Goal: Use online tool/utility: Utilize a website feature to perform a specific function

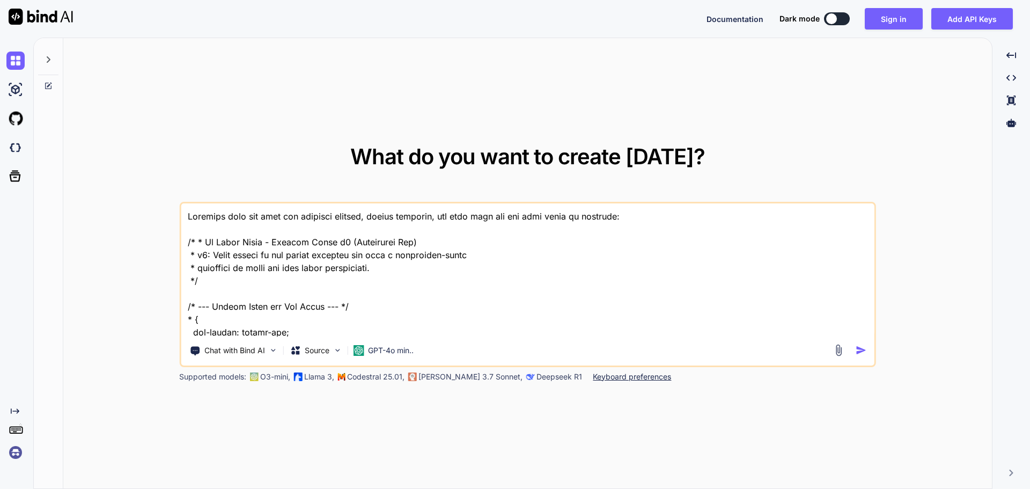
type textarea "x"
click at [509, 278] on textarea at bounding box center [527, 269] width 693 height 133
type textarea "Optimize this css code for chatwith chatbot, remove comments, and make sure all…"
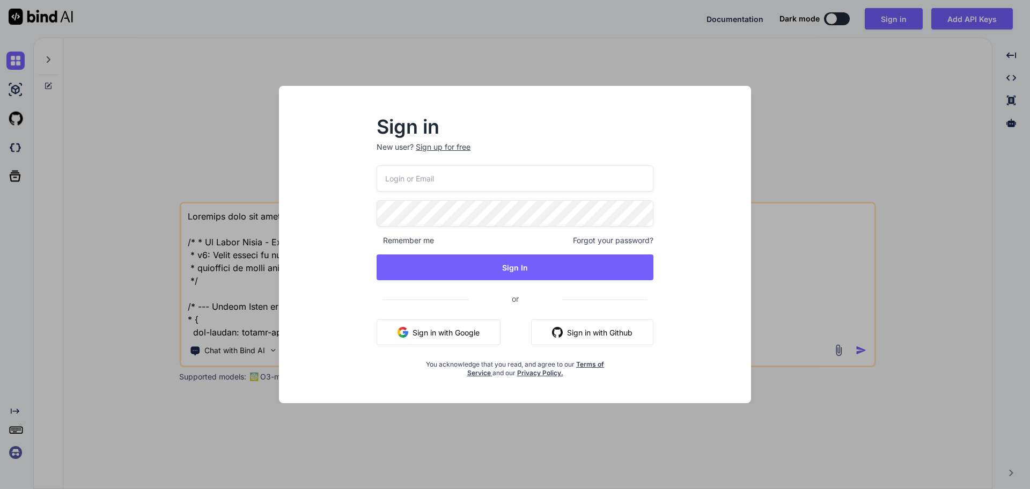
scroll to position [1765, 0]
type input "[EMAIL_ADDRESS][DOMAIN_NAME]"
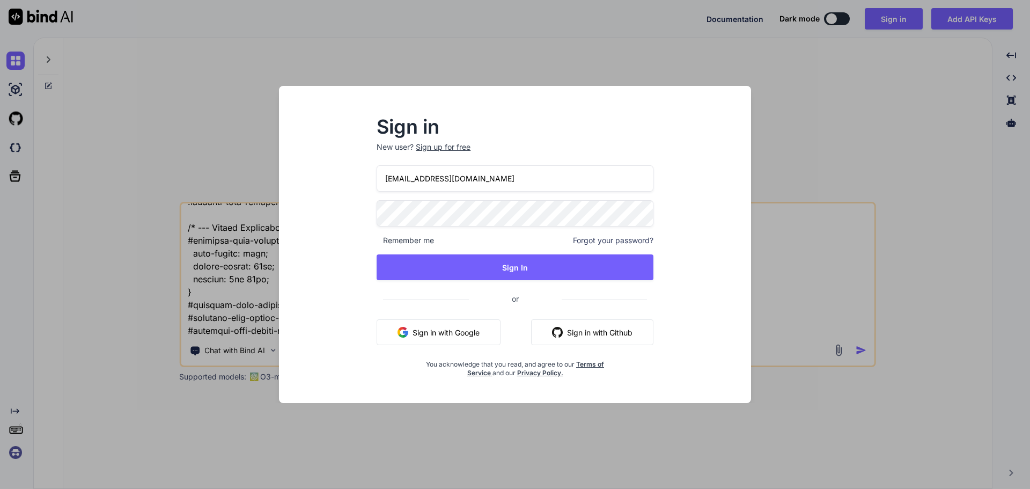
click at [376, 254] on button "Sign In" at bounding box center [514, 267] width 277 height 26
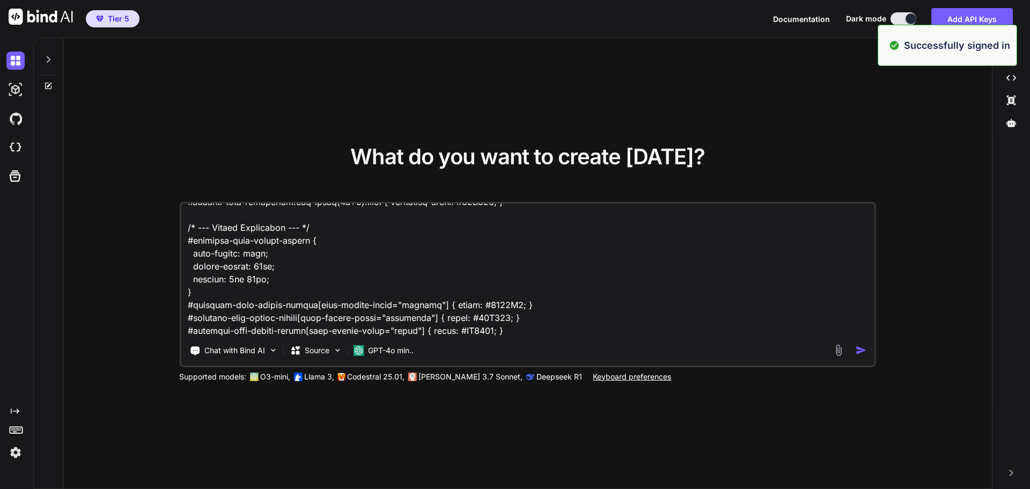
type textarea "x"
click at [509, 278] on textarea at bounding box center [527, 269] width 693 height 133
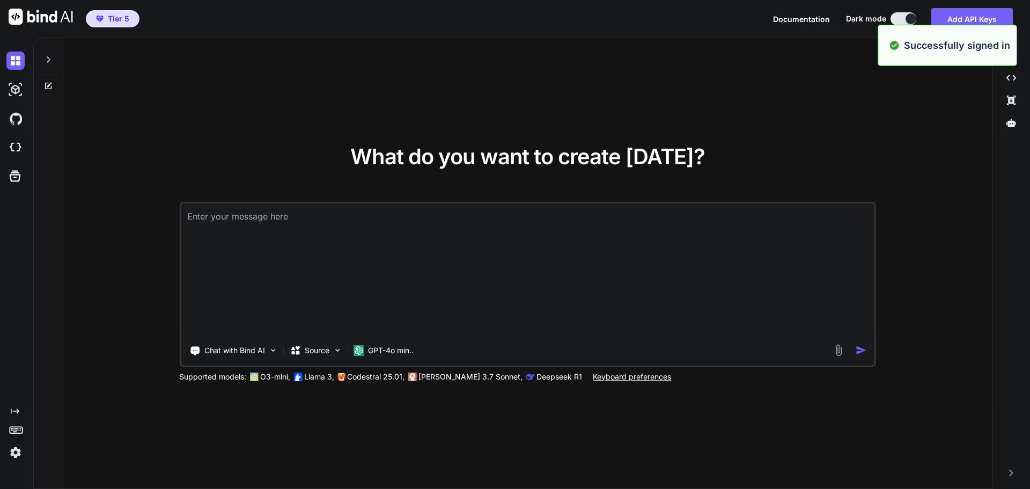
scroll to position [0, 0]
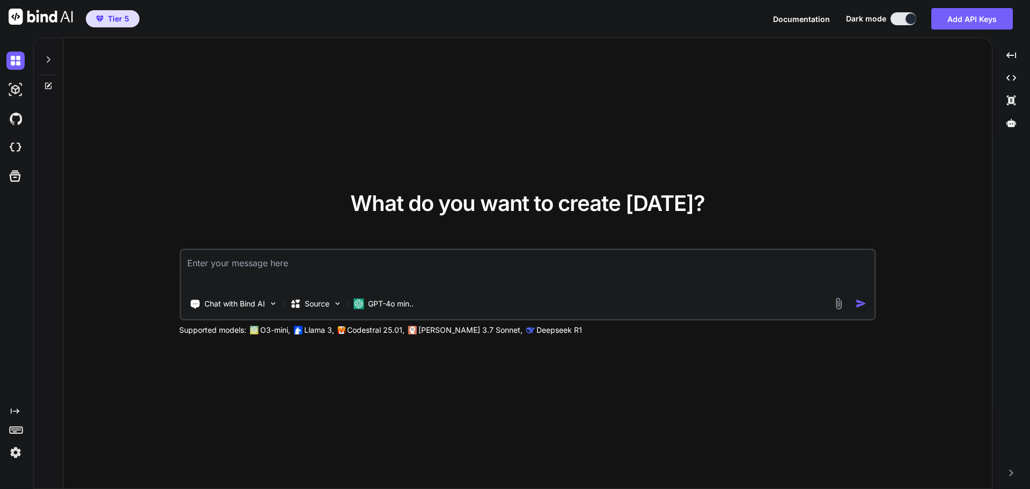
type textarea "x"
click at [406, 295] on div "GPT-4o min.." at bounding box center [383, 303] width 69 height 21
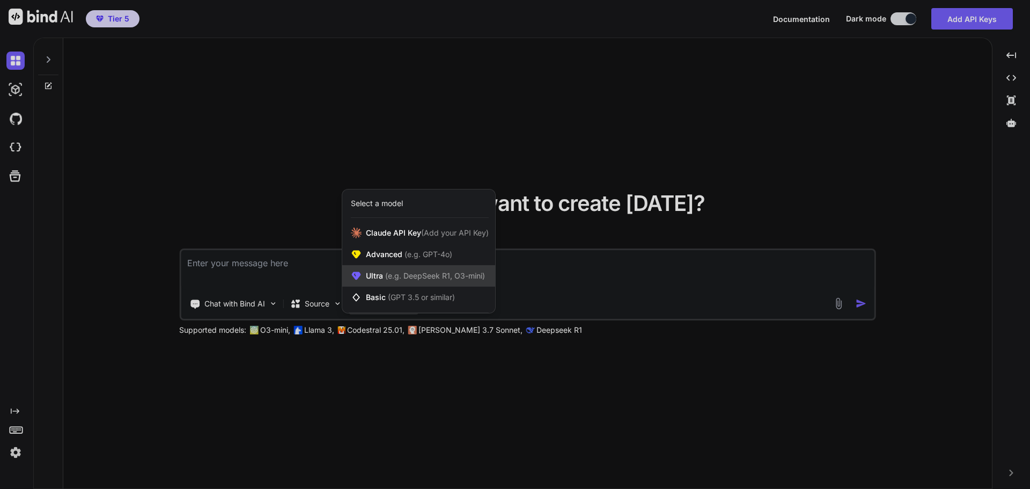
click at [405, 275] on span "(e.g. DeepSeek R1, O3-mini)" at bounding box center [434, 275] width 102 height 9
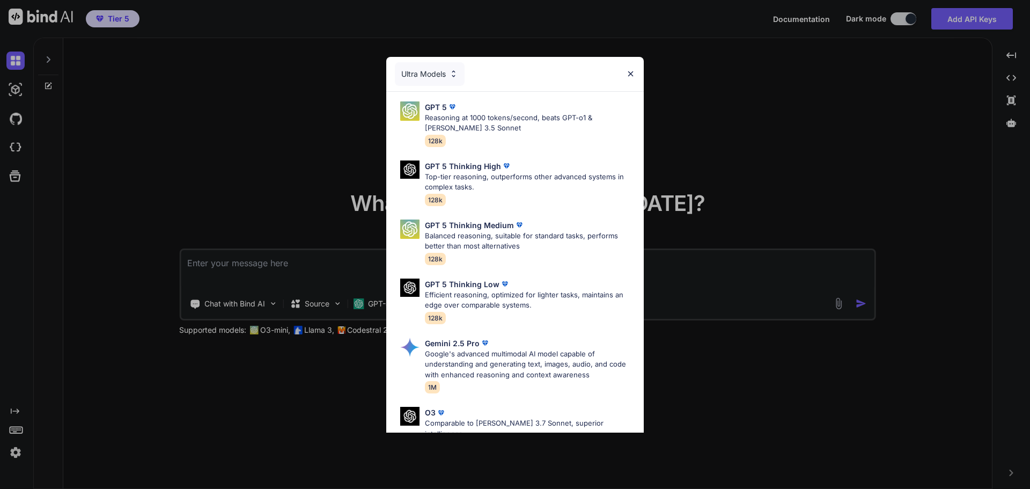
click at [447, 73] on div "Ultra Models" at bounding box center [430, 74] width 70 height 24
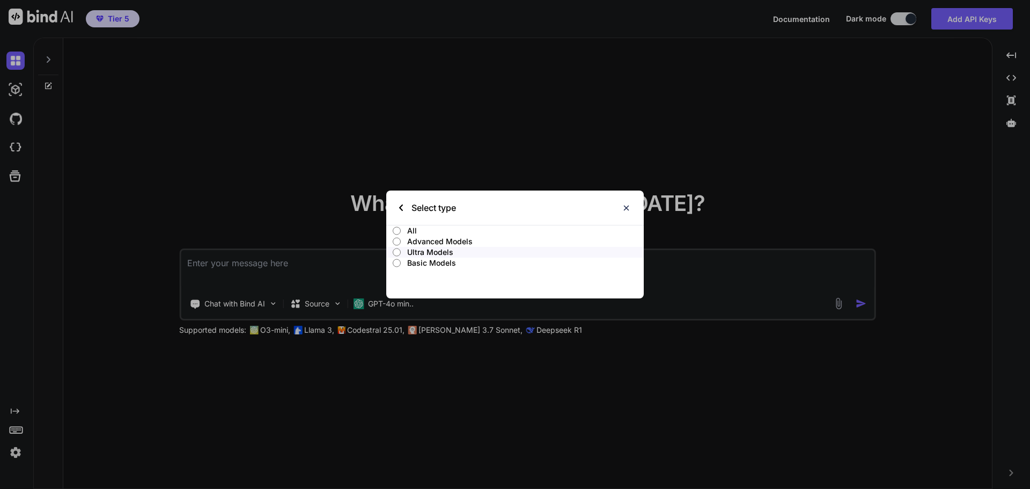
click at [434, 230] on p "All" at bounding box center [525, 230] width 236 height 11
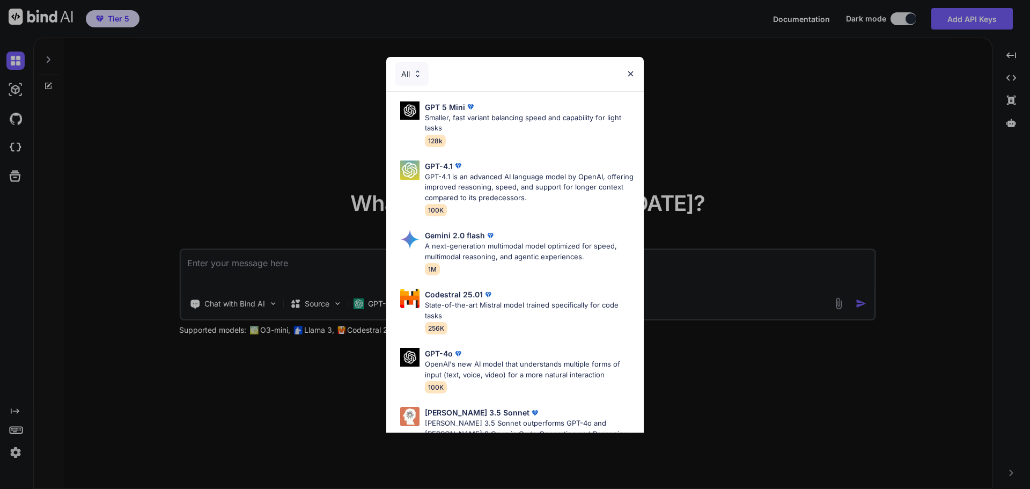
click at [743, 136] on div "All GPT 5 Mini Smaller, fast variant balancing speed and capability for light t…" at bounding box center [515, 244] width 1030 height 489
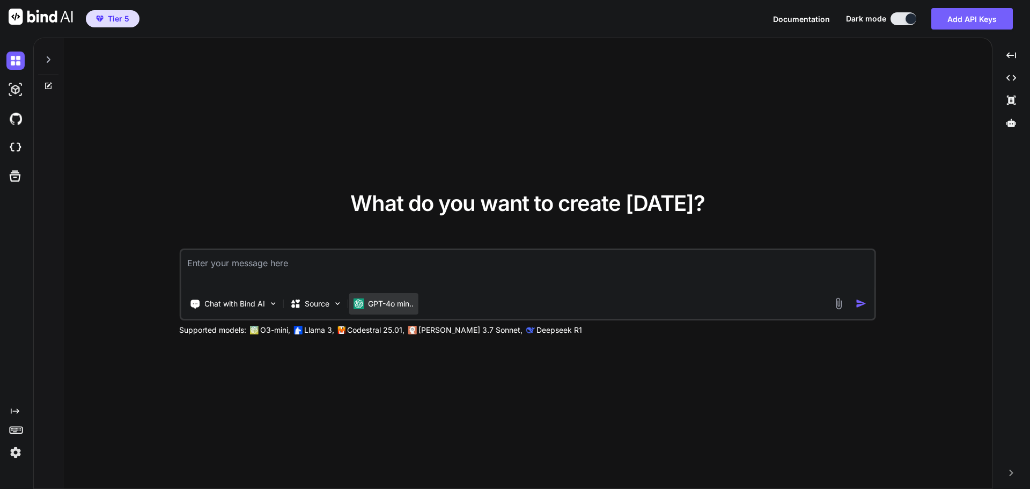
click at [376, 300] on p "GPT-4o min.." at bounding box center [391, 303] width 46 height 11
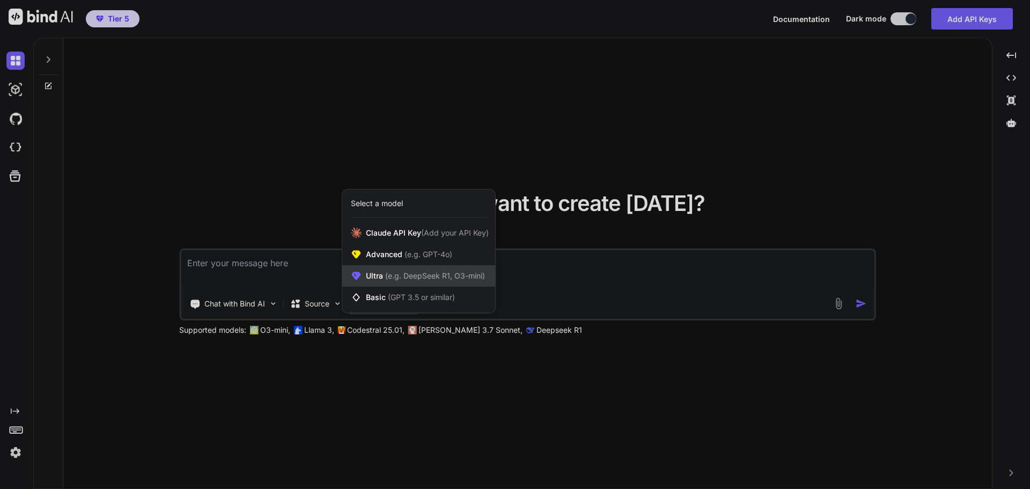
click at [390, 271] on span "(e.g. DeepSeek R1, O3-mini)" at bounding box center [434, 275] width 102 height 9
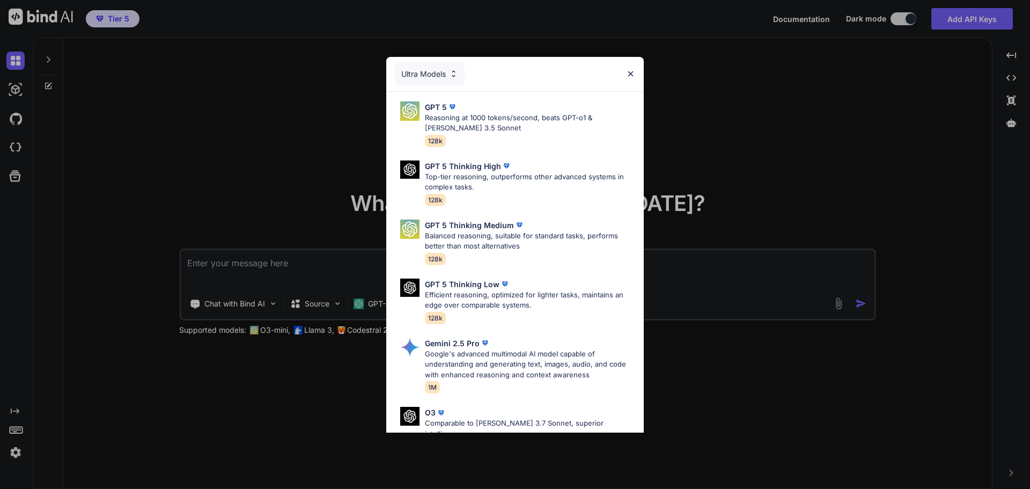
click at [437, 78] on div "Ultra Models" at bounding box center [430, 74] width 70 height 24
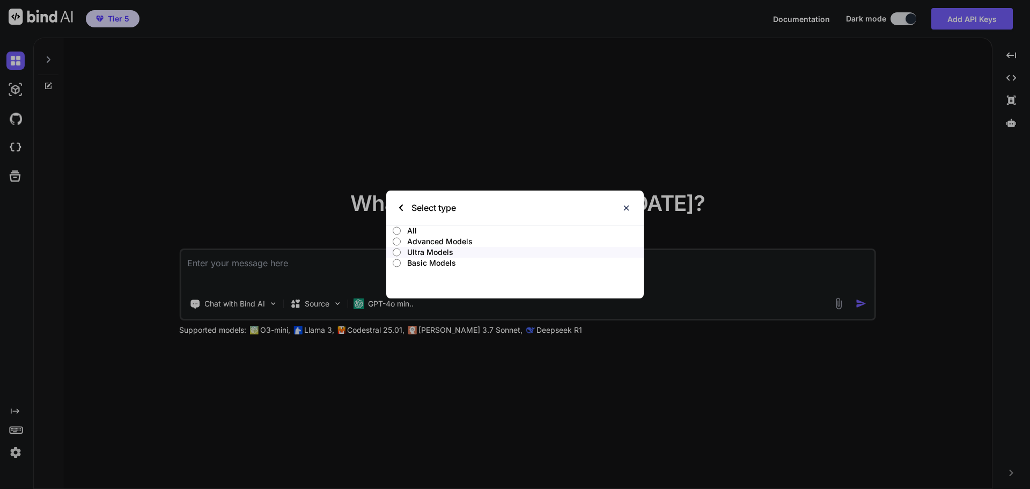
click at [418, 227] on p "All" at bounding box center [525, 230] width 236 height 11
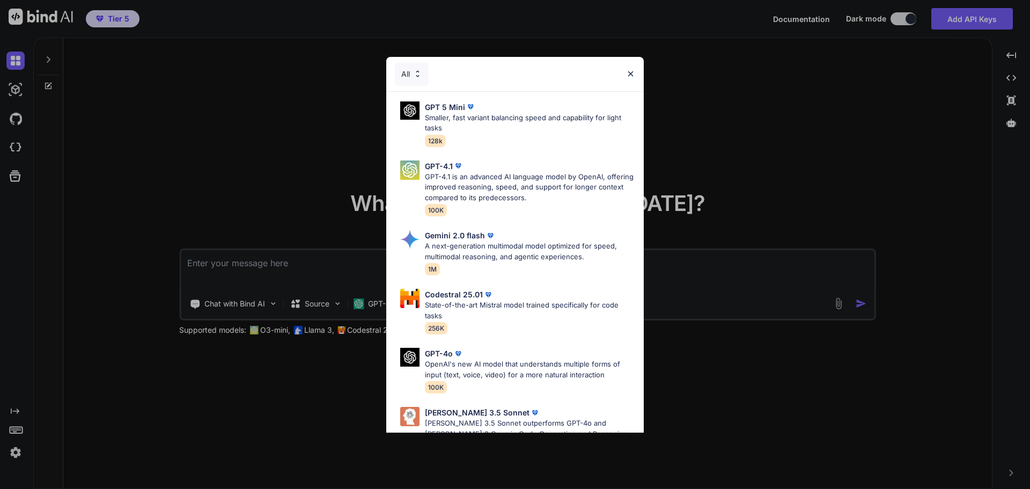
click at [416, 72] on img at bounding box center [417, 73] width 9 height 9
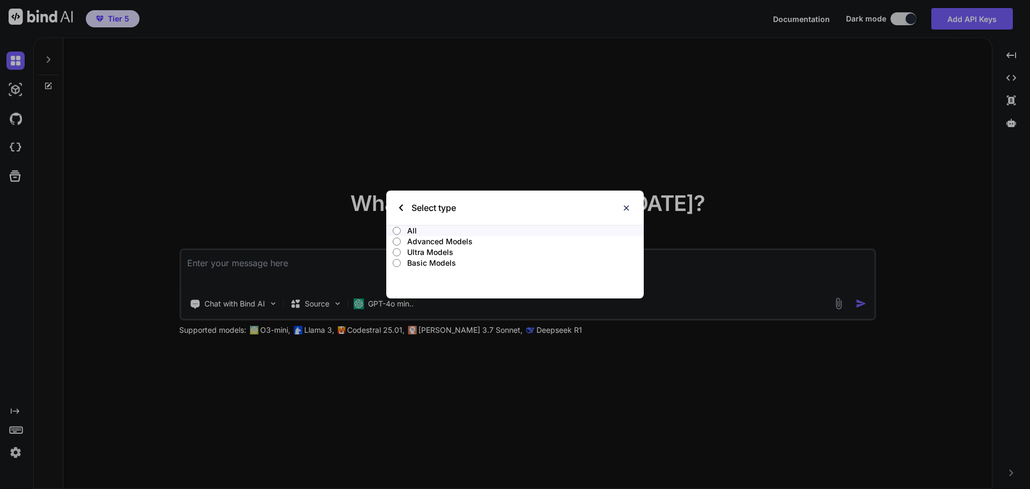
click at [421, 263] on p "Basic Models" at bounding box center [525, 262] width 236 height 11
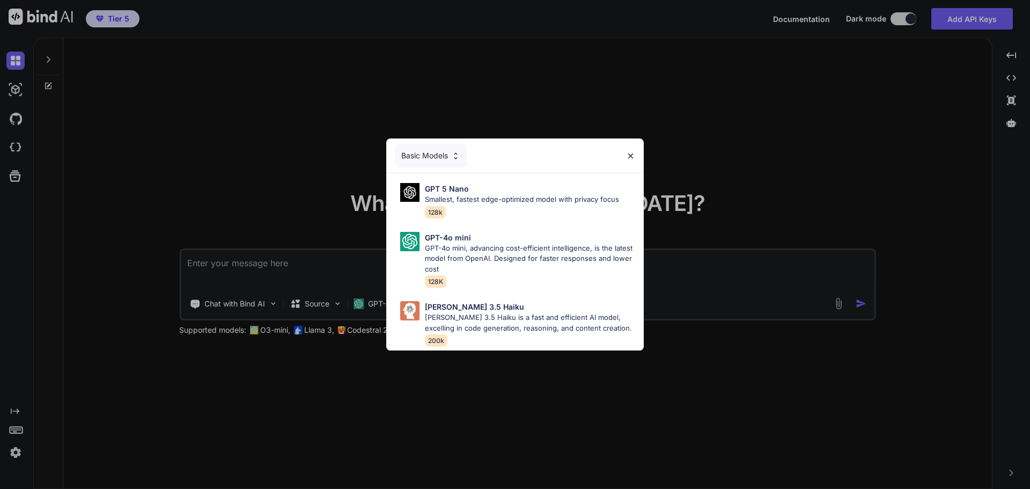
click at [447, 152] on div "Basic Models" at bounding box center [431, 156] width 72 height 24
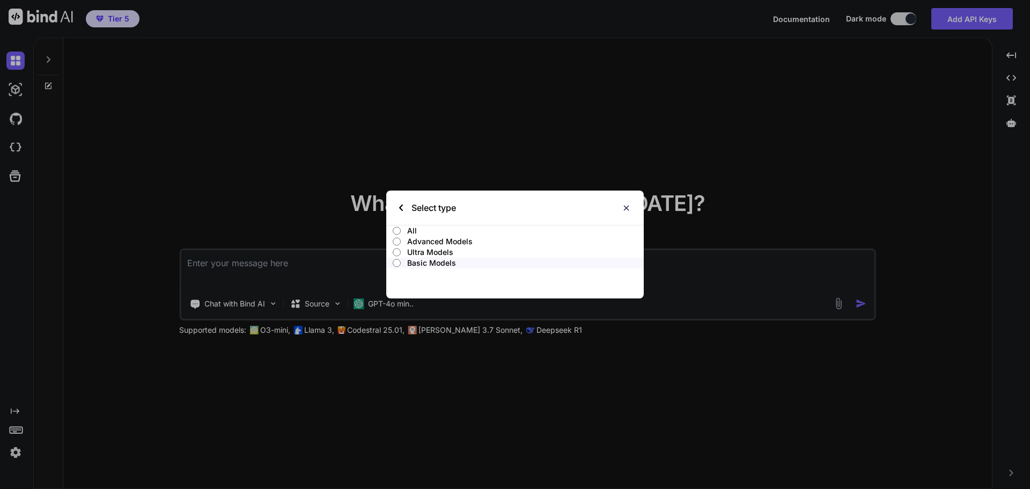
click at [431, 241] on p "Advanced Models" at bounding box center [525, 241] width 236 height 11
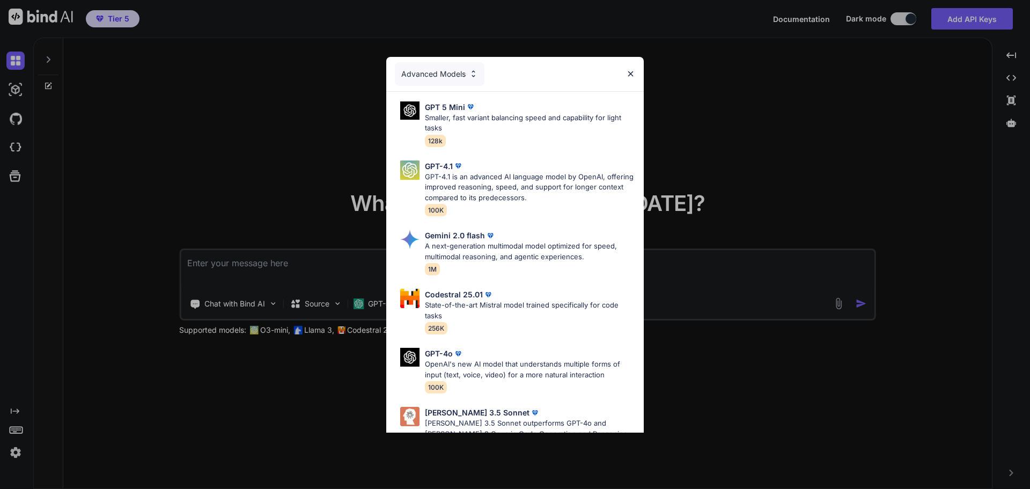
click at [447, 78] on div "Advanced Models" at bounding box center [440, 74] width 90 height 24
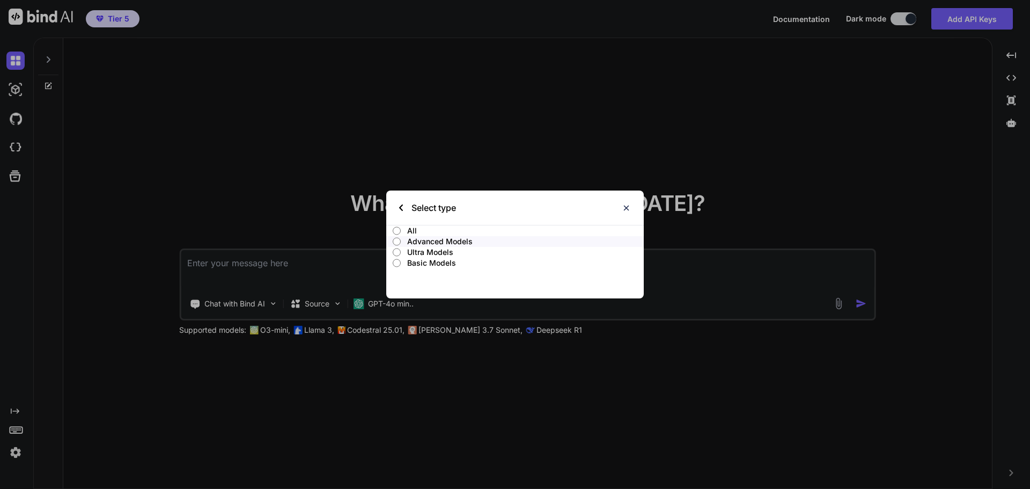
click at [426, 250] on p "Ultra Models" at bounding box center [525, 252] width 236 height 11
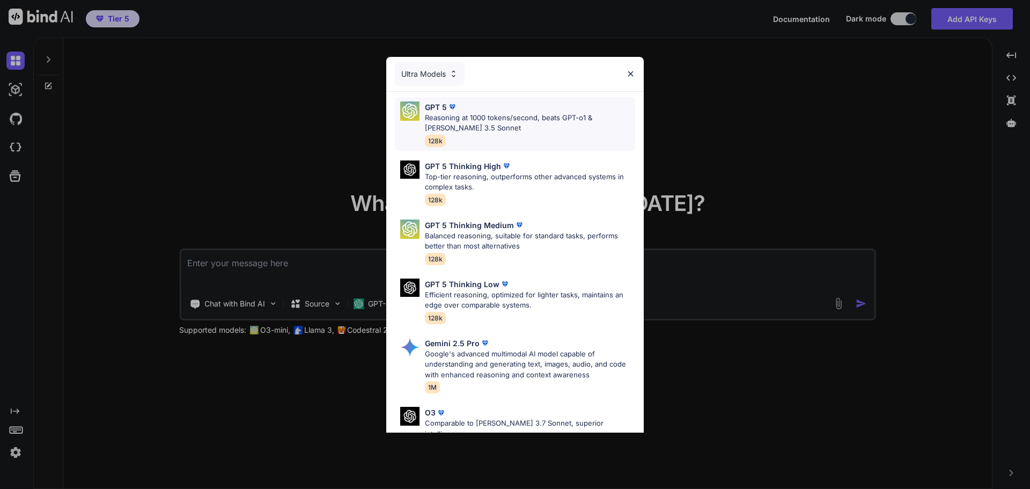
click at [485, 120] on p "Reasoning at 1000 tokens/second, beats GPT-o1 & [PERSON_NAME] 3.5 Sonnet" at bounding box center [530, 123] width 210 height 21
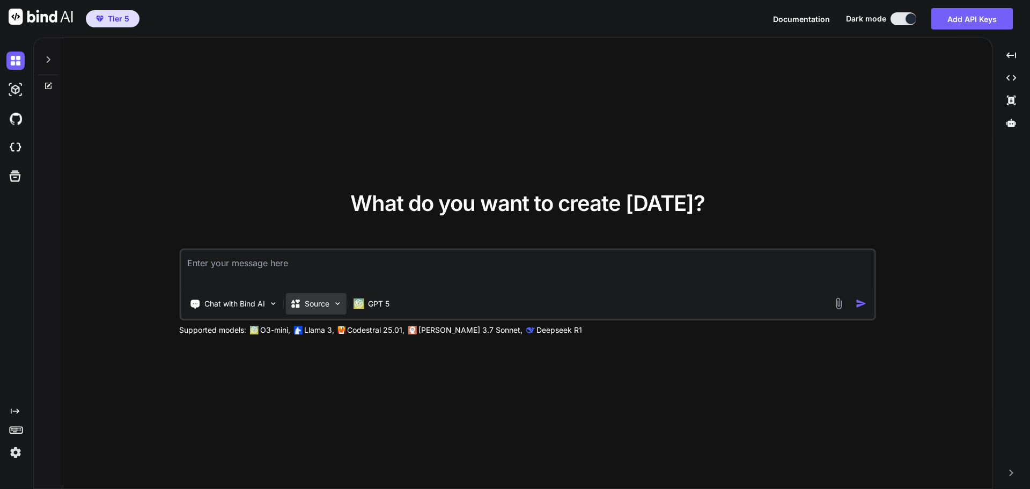
click at [323, 297] on div "Source" at bounding box center [315, 303] width 61 height 21
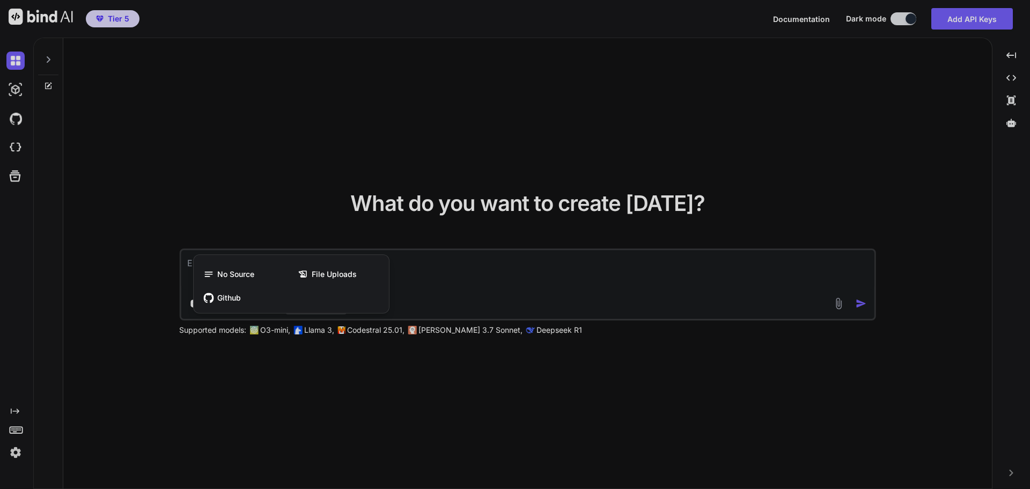
click at [235, 272] on span "No Source" at bounding box center [235, 274] width 37 height 11
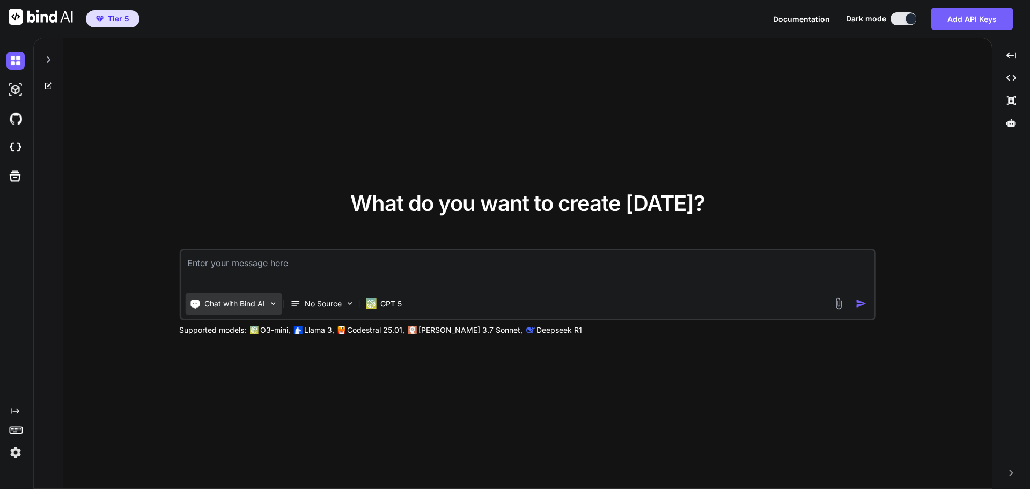
click at [242, 298] on p "Chat with Bind AI" at bounding box center [234, 303] width 61 height 11
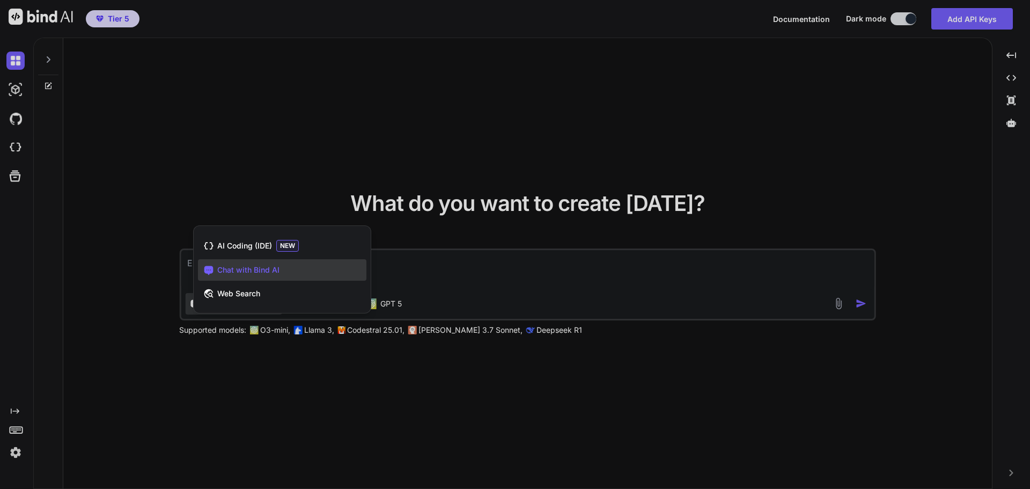
click at [266, 268] on span "Chat with Bind AI" at bounding box center [248, 269] width 62 height 11
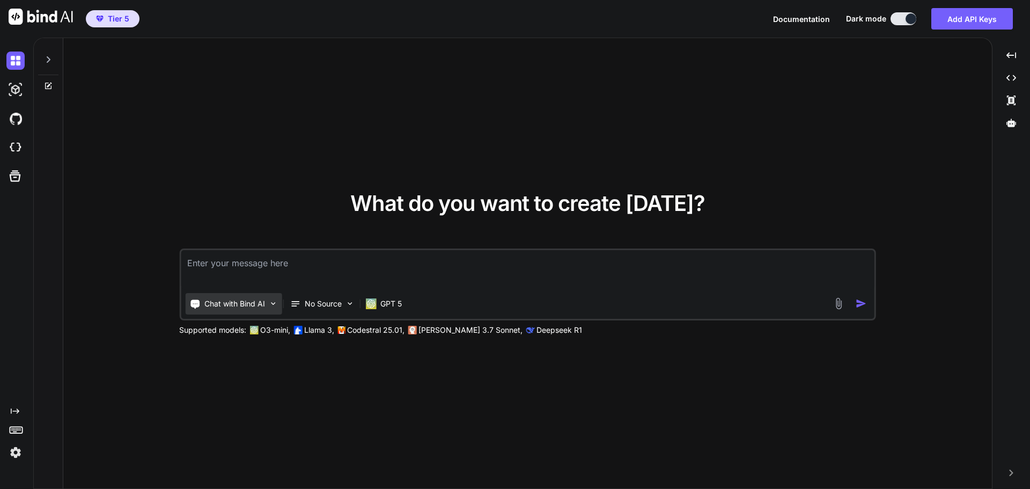
click at [249, 294] on div "Chat with Bind AI" at bounding box center [233, 303] width 97 height 21
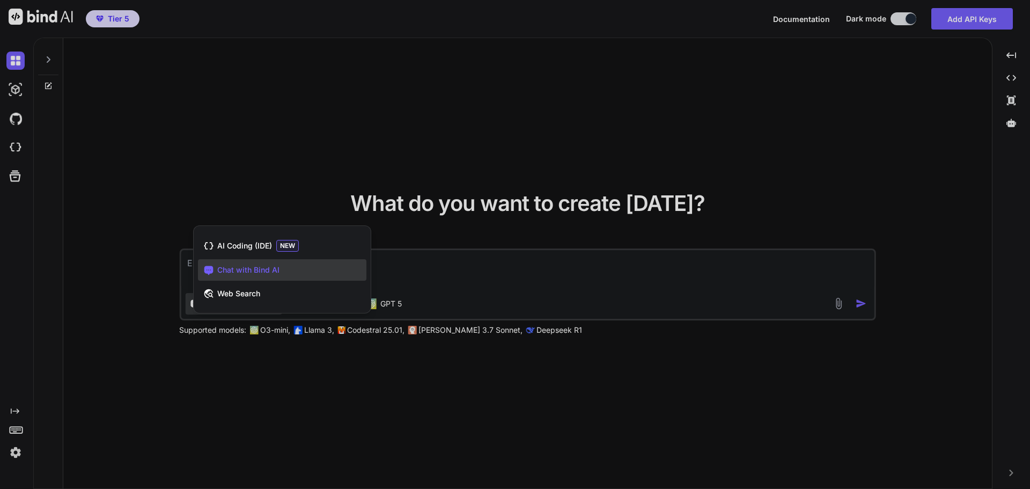
click at [496, 272] on div at bounding box center [515, 244] width 1030 height 489
type textarea "x"
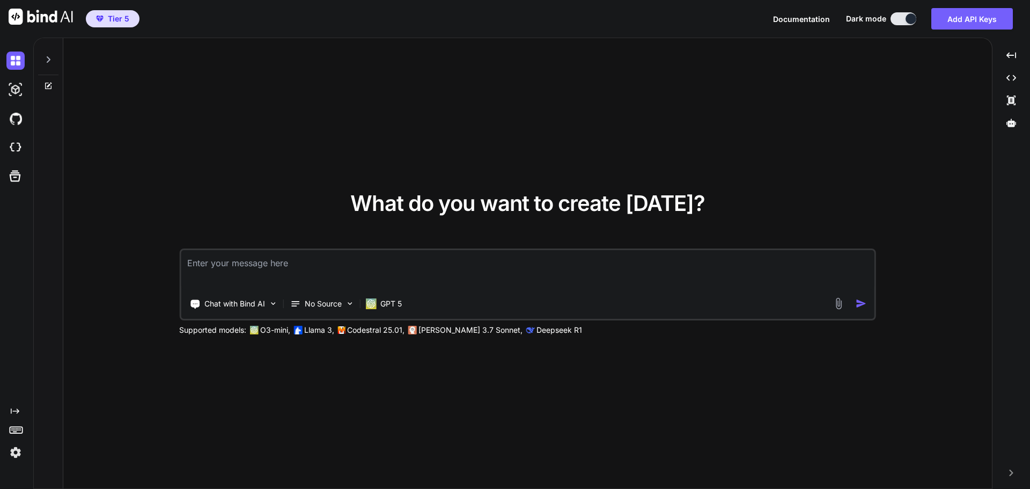
click at [332, 263] on textarea at bounding box center [527, 270] width 693 height 40
type textarea "c"
type textarea "x"
type textarea "cr"
type textarea "x"
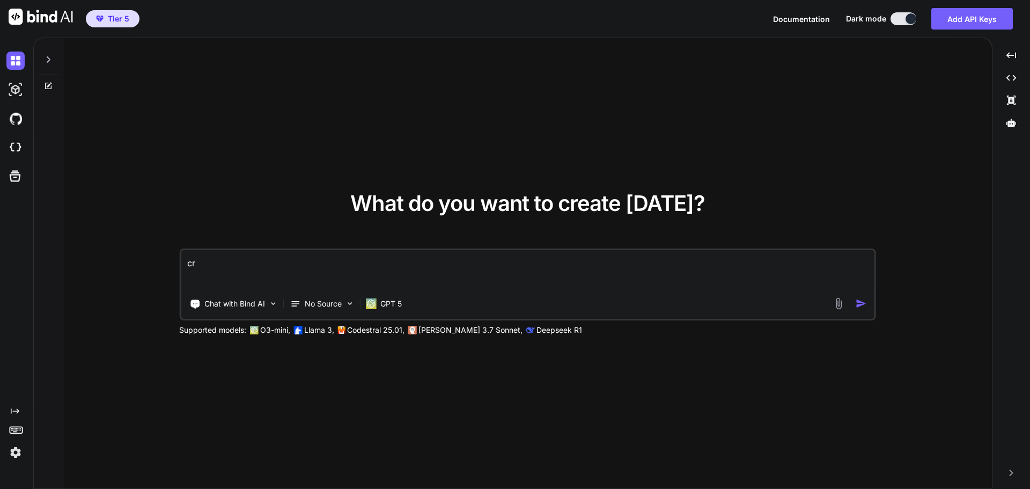
type textarea "cre"
type textarea "x"
type textarea "crea"
type textarea "x"
type textarea "creat"
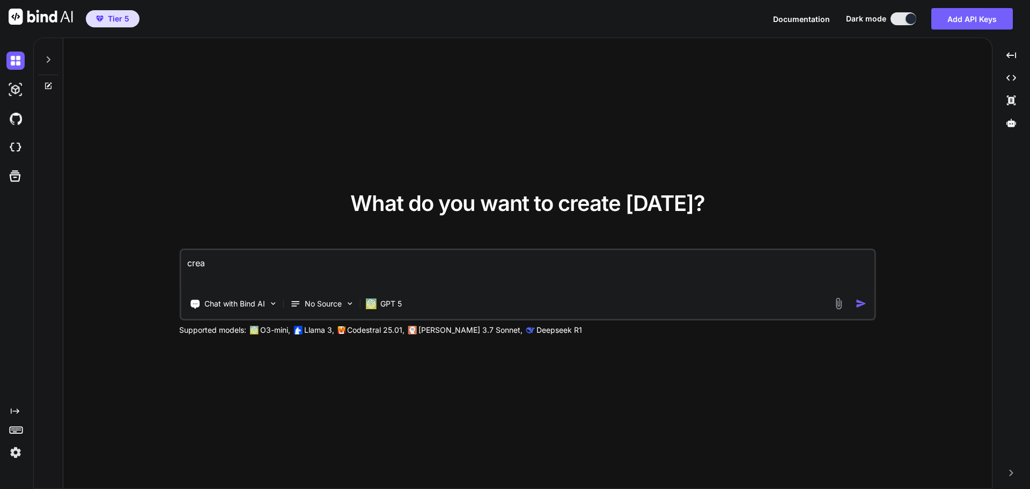
type textarea "x"
type textarea "create"
type textarea "x"
type textarea "create"
type textarea "x"
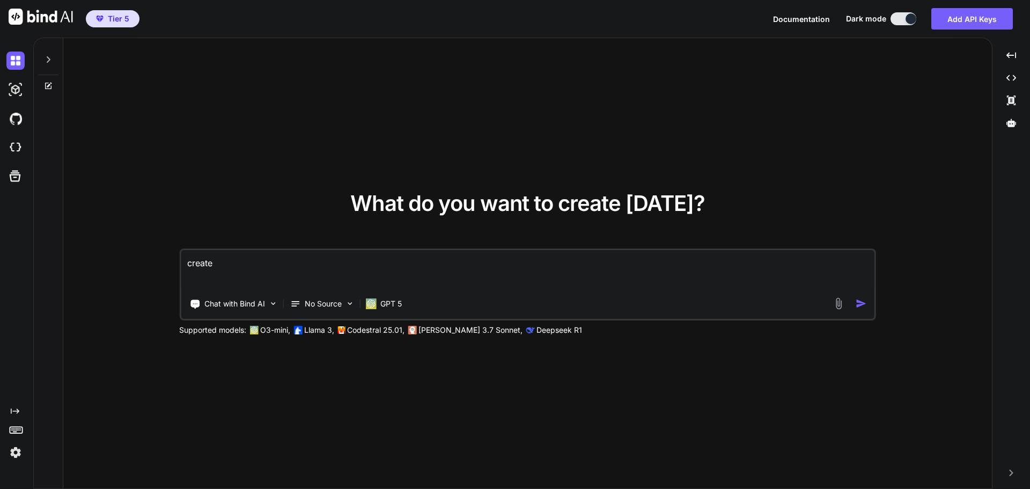
type textarea "create s"
type textarea "x"
type textarea "create sh"
type textarea "x"
type textarea "create sha"
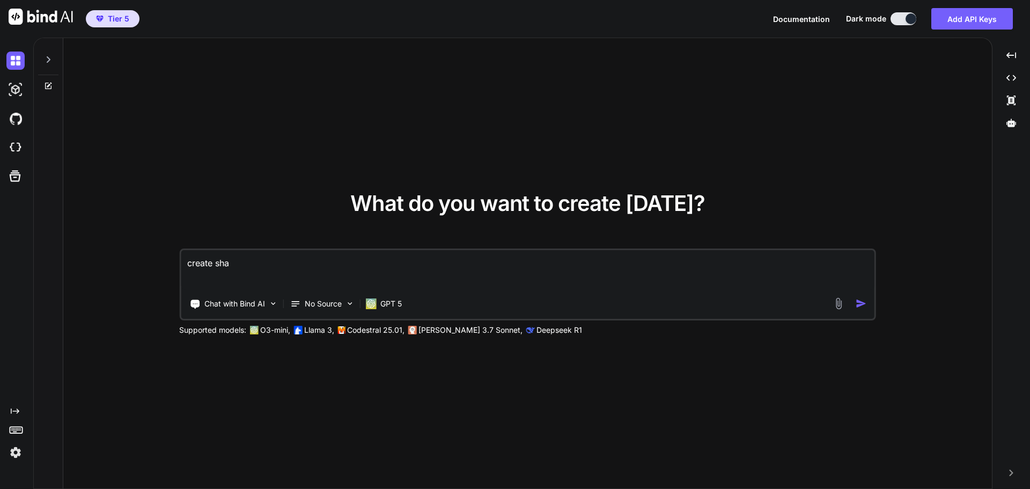
type textarea "x"
type textarea "create shad"
type textarea "x"
type textarea "create shadc"
type textarea "x"
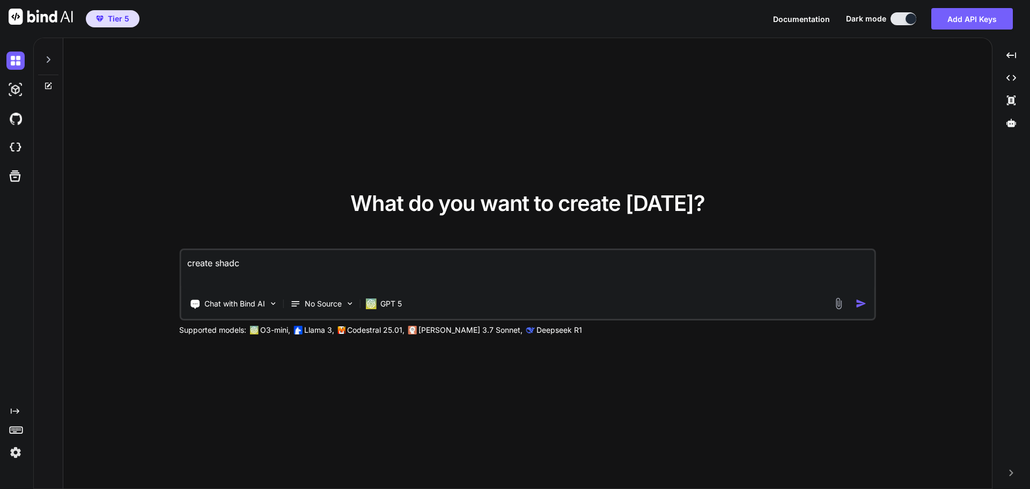
type textarea "create shadcn"
type textarea "x"
type textarea "create shadcn"
type textarea "x"
type textarea "create shadcn d"
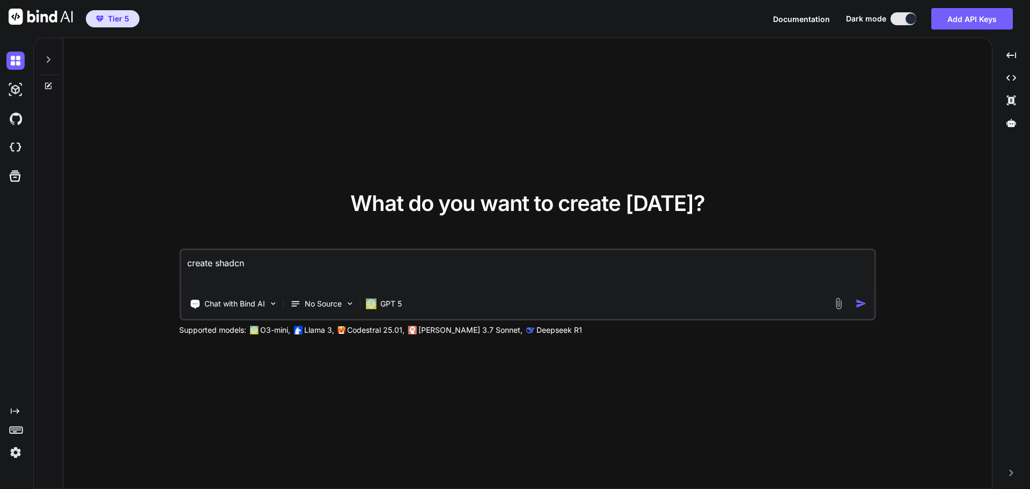
type textarea "x"
type textarea "create shadcn des"
type textarea "x"
type textarea "create shadcn desi"
type textarea "x"
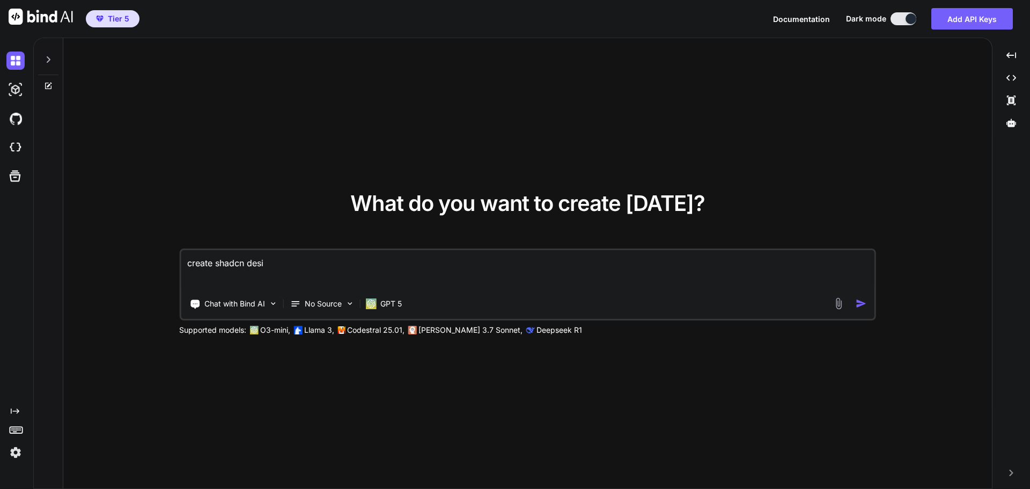
type textarea "create shadcn desig"
type textarea "x"
type textarea "create shadcn design"
type textarea "x"
type textarea "create shadcn designe"
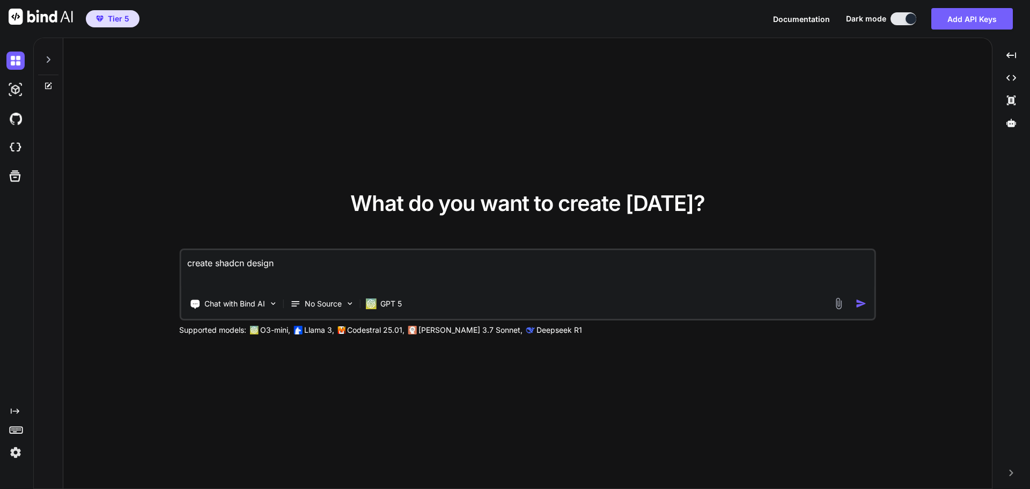
type textarea "x"
type textarea "create shadcn designed"
type textarea "x"
type textarea "create shadcn designe"
type textarea "x"
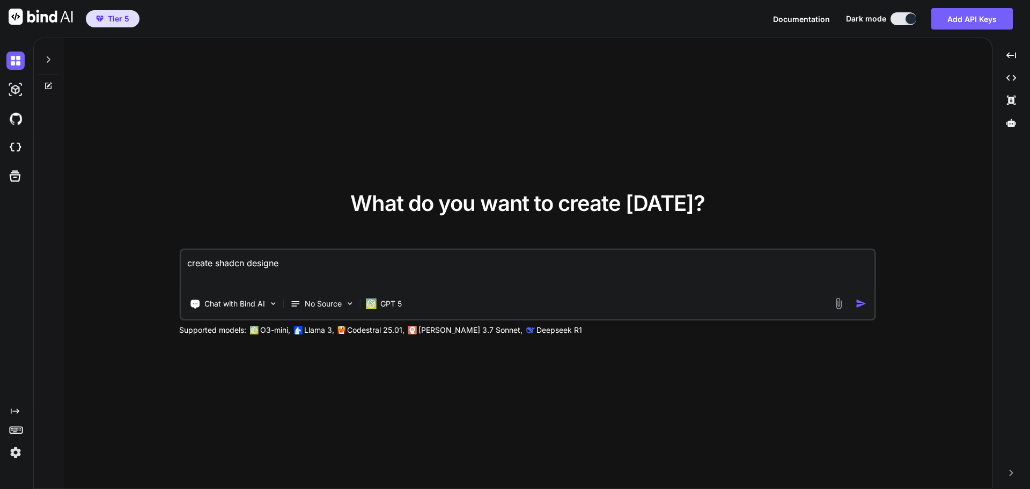
type textarea "create shadcn design"
type textarea "x"
type textarea "create wshadcn design"
type textarea "x"
type textarea "create weshadcn design"
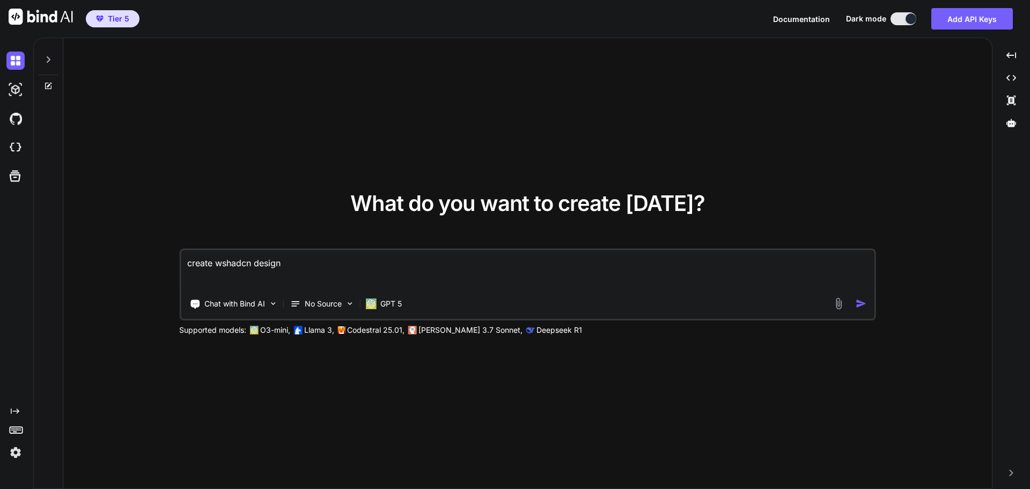
type textarea "x"
type textarea "create webshadcn design"
type textarea "x"
type textarea "create webashadcn design"
type textarea "x"
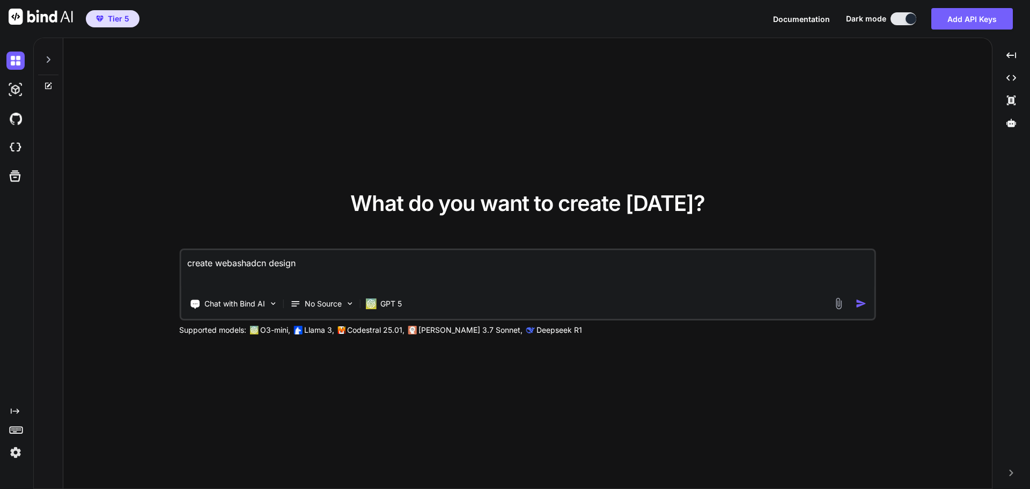
type textarea "create webapshadcn design"
type textarea "x"
type textarea "create webappshadcn design"
type textarea "x"
type textarea "create cwebappshadcn design"
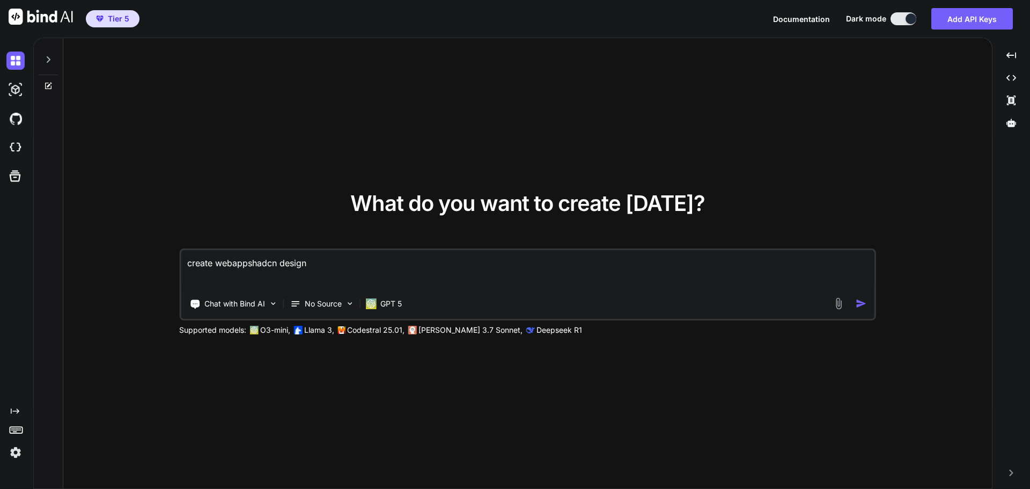
type textarea "x"
type textarea "create clwebappshadcn design"
type textarea "x"
type textarea "create cliwebappshadcn design"
type textarea "x"
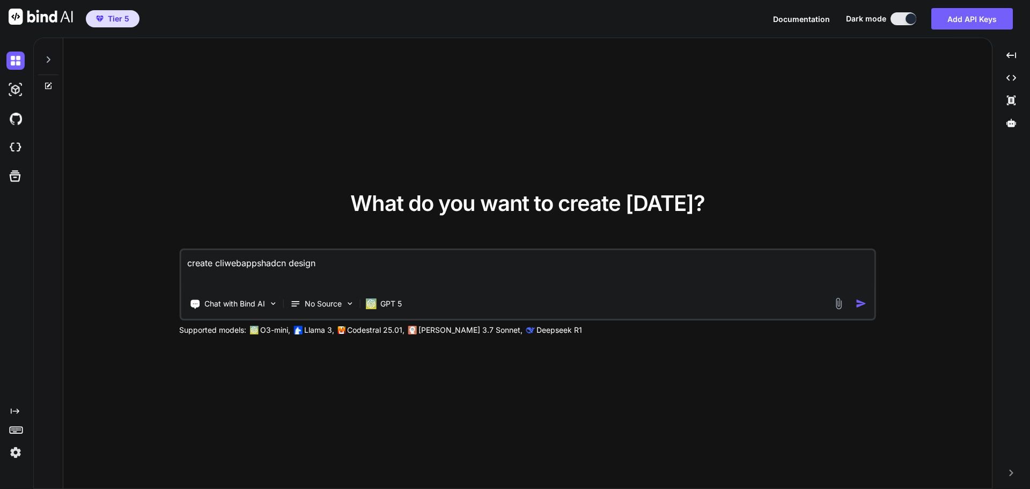
type textarea "create cliewebappshadcn design"
type textarea "x"
type textarea "create clienwebappshadcn design"
type textarea "x"
type textarea "create clientwebappshadcn design"
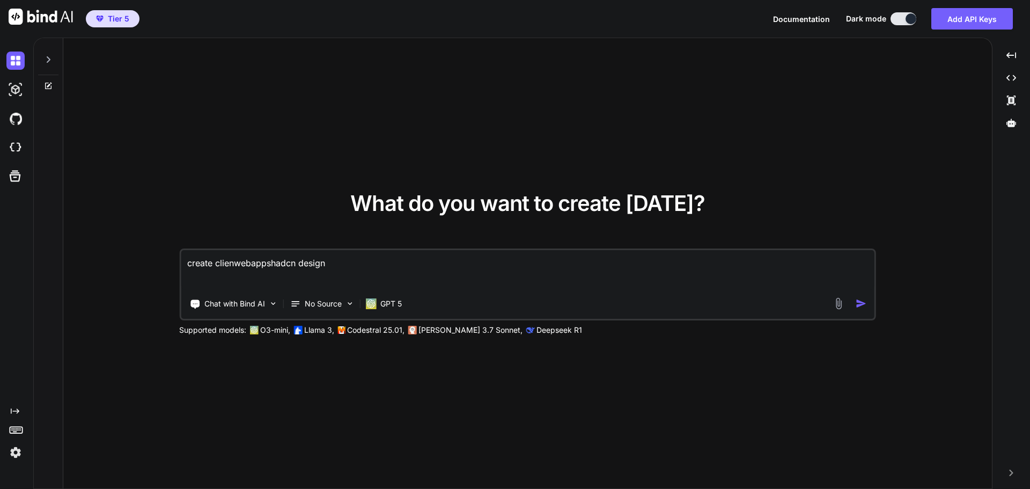
type textarea "x"
type textarea "create client webappshadcn design"
type textarea "x"
type textarea "create client bwebappshadcn design"
type textarea "x"
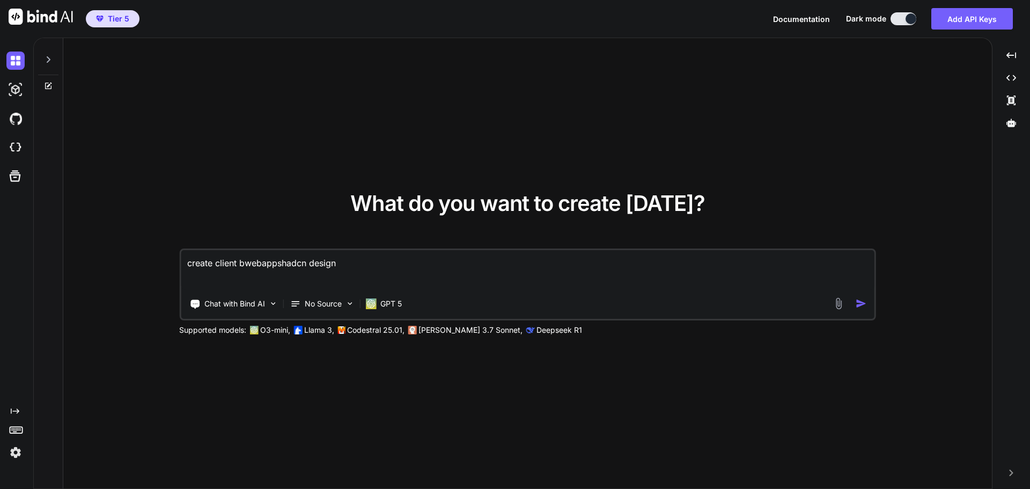
type textarea "create client bawebappshadcn design"
type textarea "x"
type textarea "create client baswebappshadcn design"
type textarea "x"
type textarea "create client basewebappshadcn design"
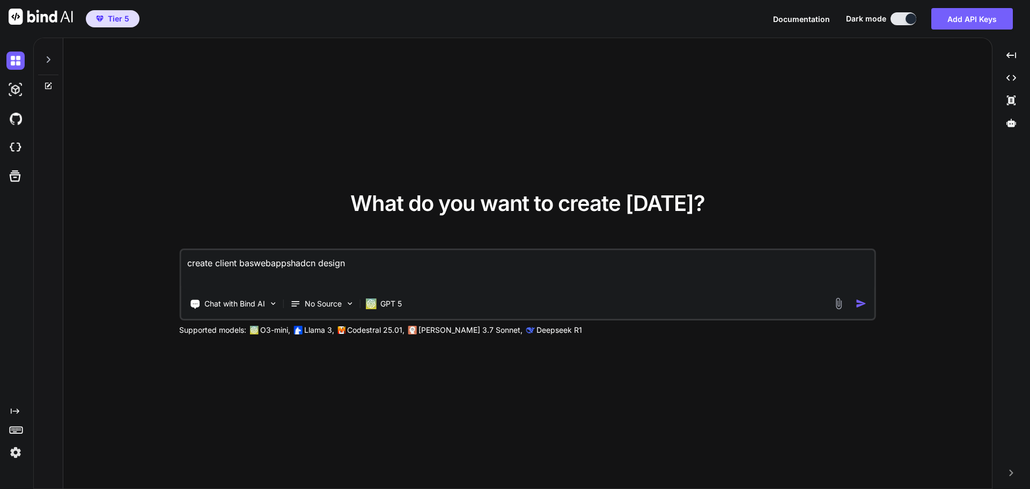
type textarea "x"
type textarea "create client basedwebappshadcn design"
type textarea "x"
type textarea "create client based webappshadcn design"
type textarea "x"
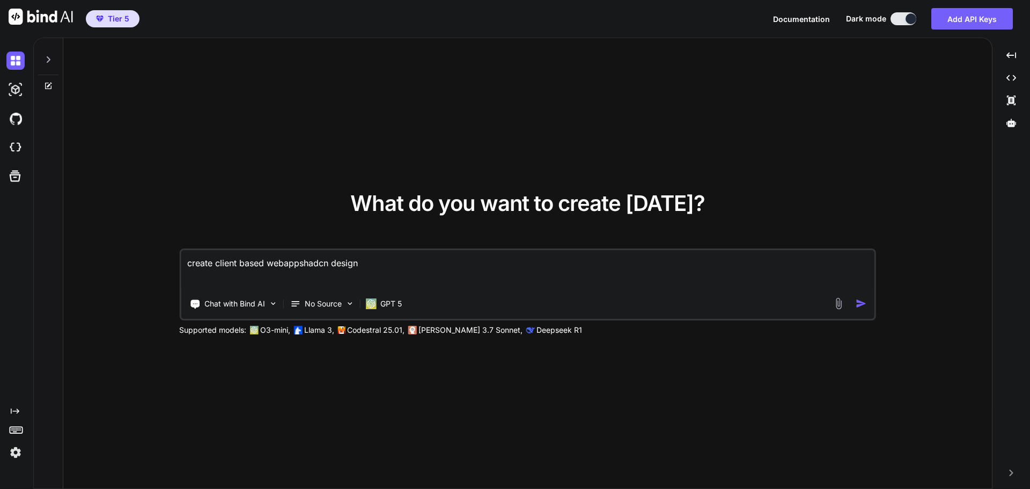
type textarea "create client based webapp shadcn design"
type textarea "x"
type textarea "create client based webapp lshadcn design"
type textarea "x"
type textarea "create client based webapp loshadcn design"
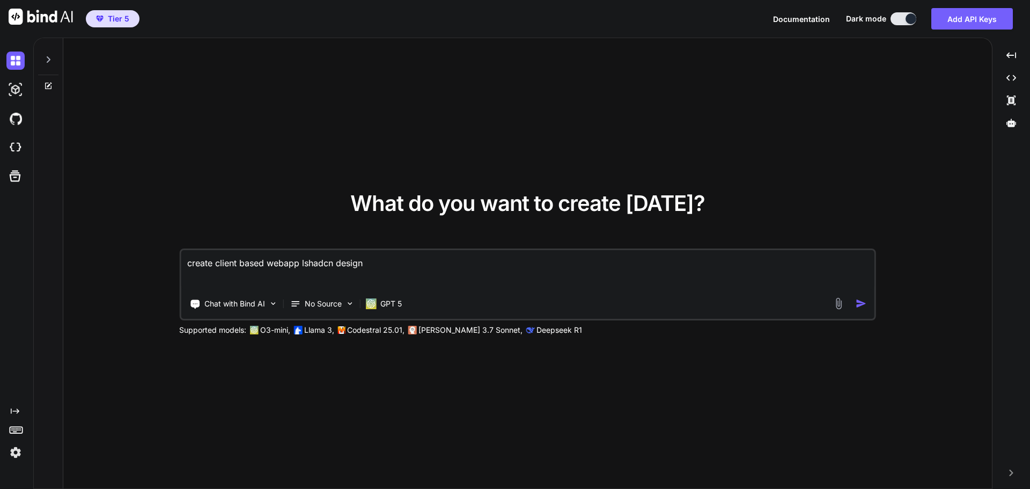
type textarea "x"
type textarea "create client based webapp logshadcn design"
type textarea "x"
type textarea "create client based webapp logoshadcn design"
type textarea "x"
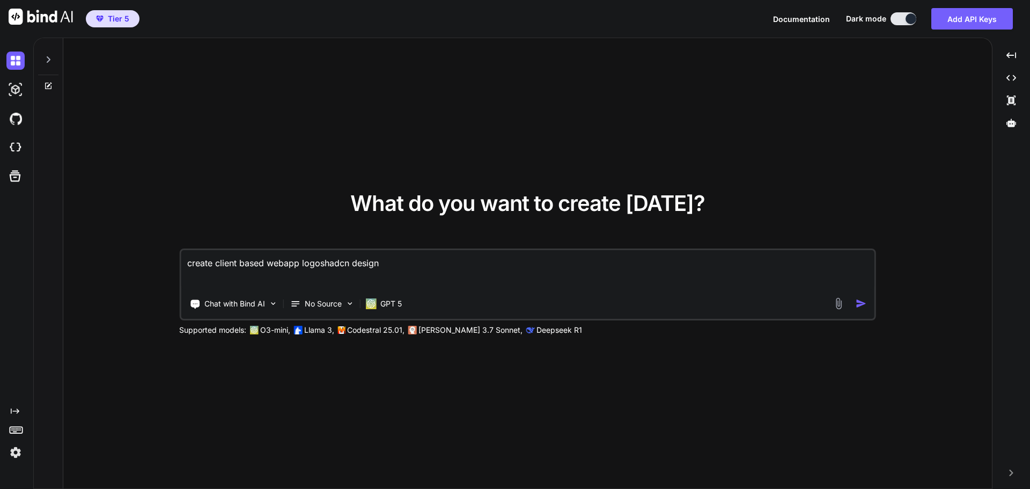
type textarea "create client based webapp logo shadcn design"
type textarea "x"
type textarea "create client based webapp logo cshadcn design"
type textarea "x"
type textarea "create client based webapp logo crshadcn design"
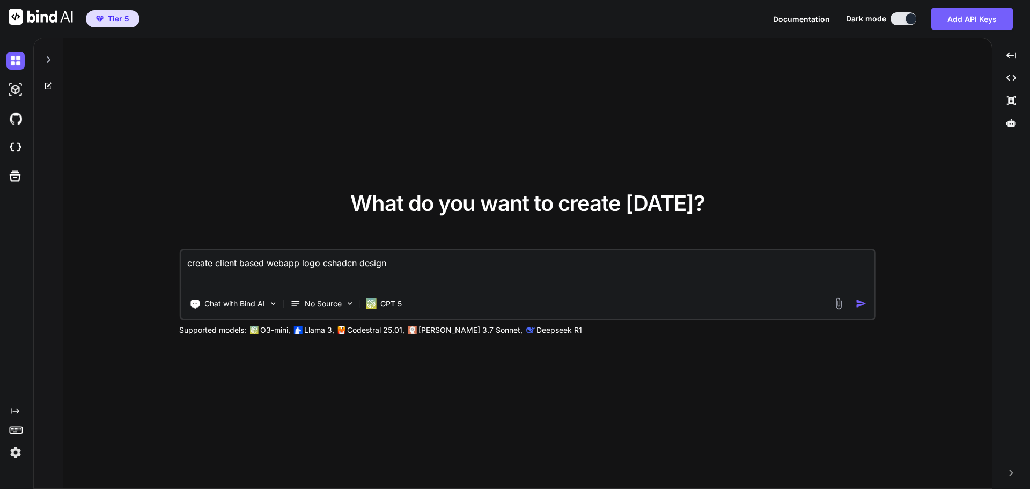
type textarea "x"
type textarea "create client based webapp logo creshadcn design"
type textarea "x"
type textarea "create client based webapp logo creashadcn design"
type textarea "x"
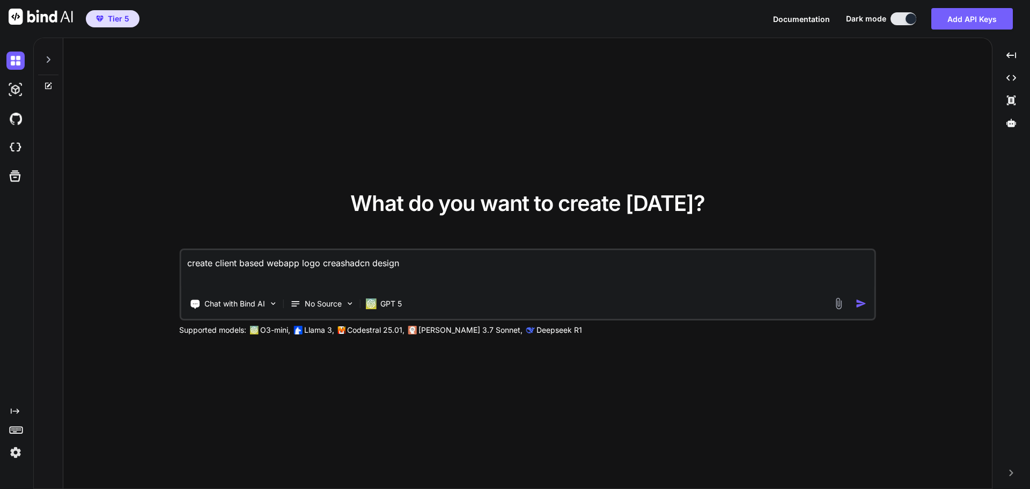
type textarea "create client based webapp logo creatshadcn design"
type textarea "x"
type textarea "create client based webapp logo creatoshadcn design"
type textarea "x"
type textarea "create client based webapp logo creatorshadcn design"
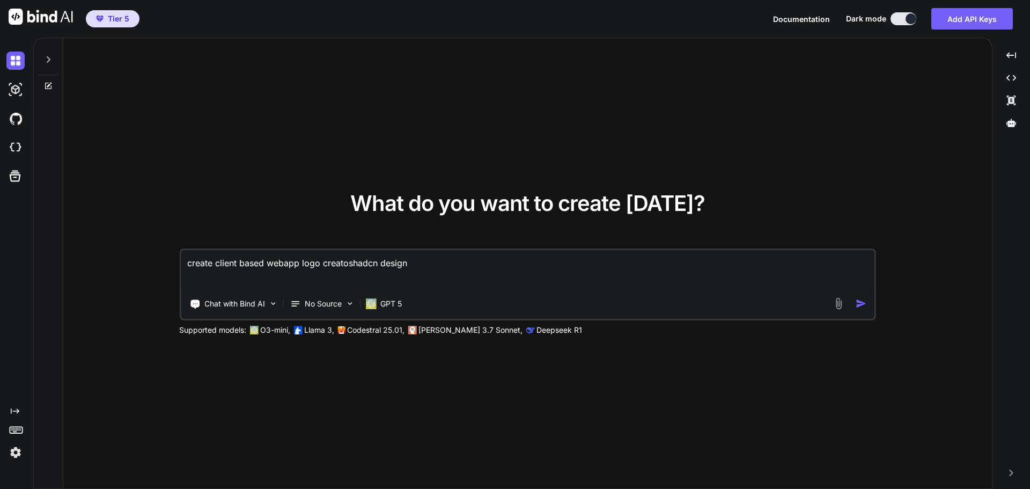
type textarea "x"
type textarea "create client based webapp logo creator shadcn design"
type textarea "x"
type textarea "create client based webapp logo creator [PERSON_NAME] design"
type textarea "x"
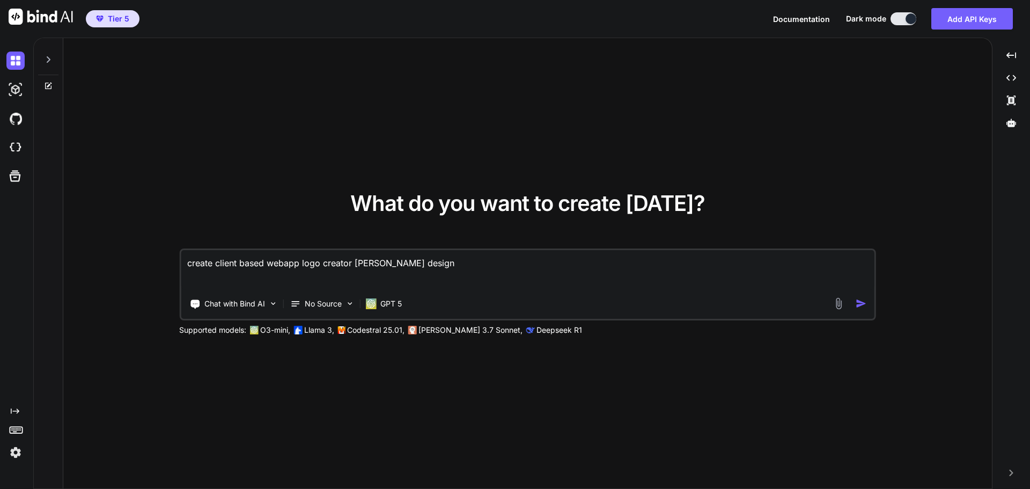
type textarea "create client based webapp logo creator itshadcn design"
type textarea "x"
type textarea "create client based webapp logo creator [PERSON_NAME] design"
type textarea "x"
type textarea "create client based webapp logo creator shadcn design"
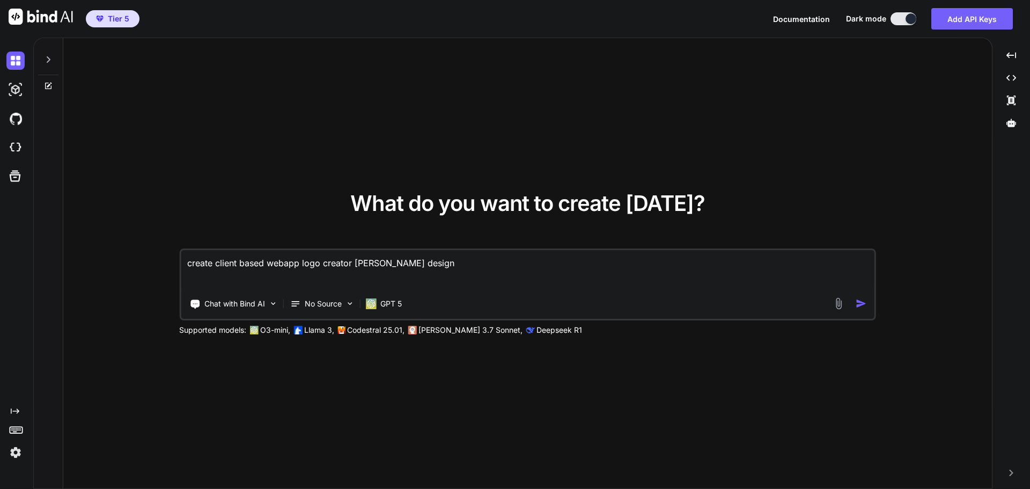
type textarea "x"
type textarea "create client based webapp logo creator wshadcn design"
type textarea "x"
type textarea "create client based webapp logo creator wishadcn design"
type textarea "x"
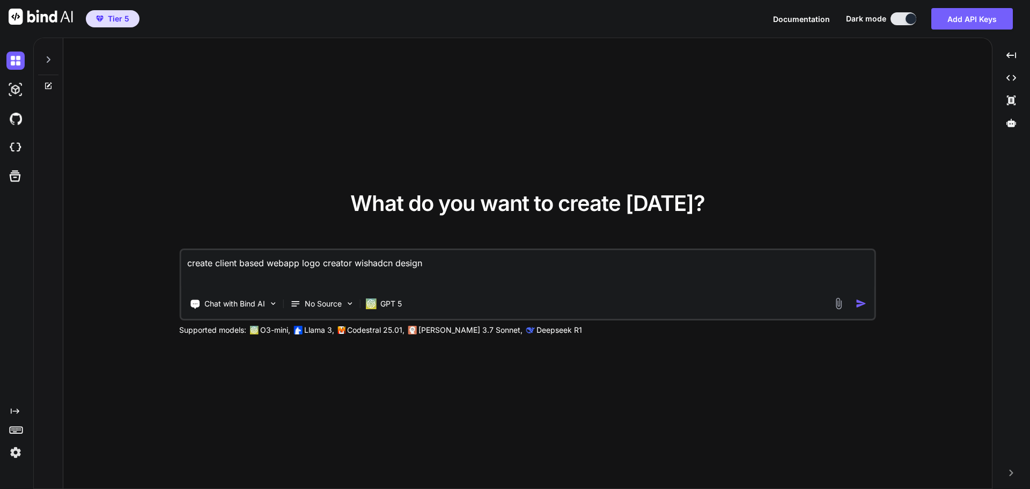
type textarea "create client based webapp logo creator witshadcn design"
type textarea "x"
type textarea "create client based webapp logo creator withshadcn design"
type textarea "x"
type textarea "create client based webapp logo creator with shadcn design"
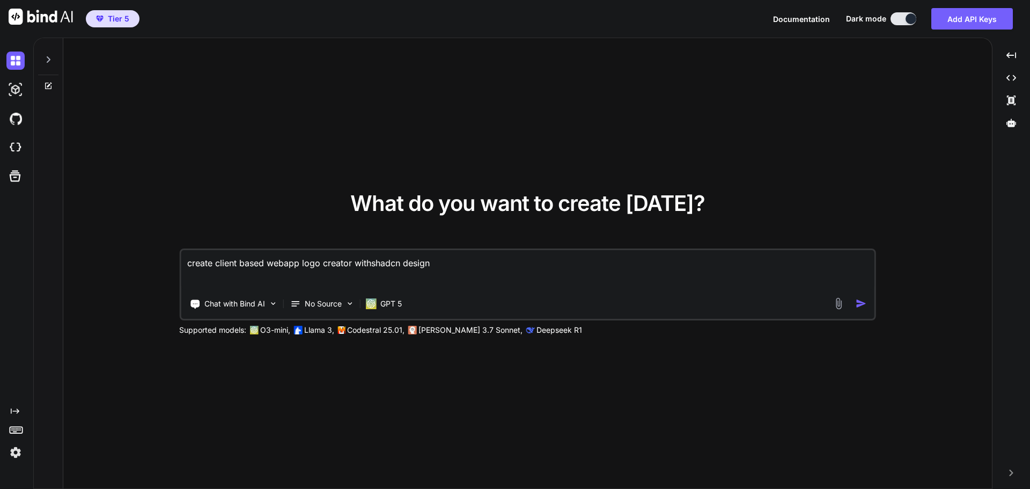
type textarea "x"
type textarea "create client based webapp logo creator with [PERSON_NAME] design"
type textarea "x"
type textarea "create client based webapp logo creator with hushadcn design"
type textarea "x"
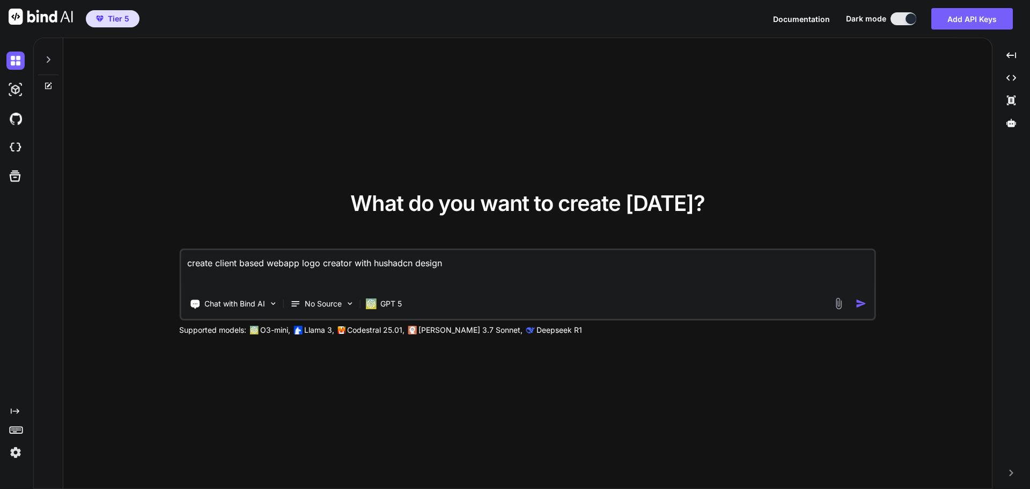
type textarea "create client based webapp logo creator with hunshadcn design"
type textarea "x"
type textarea "create client based webapp logo creator with hundshadcn design"
type textarea "x"
type textarea "create client based webapp logo creator with hundrshadcn design"
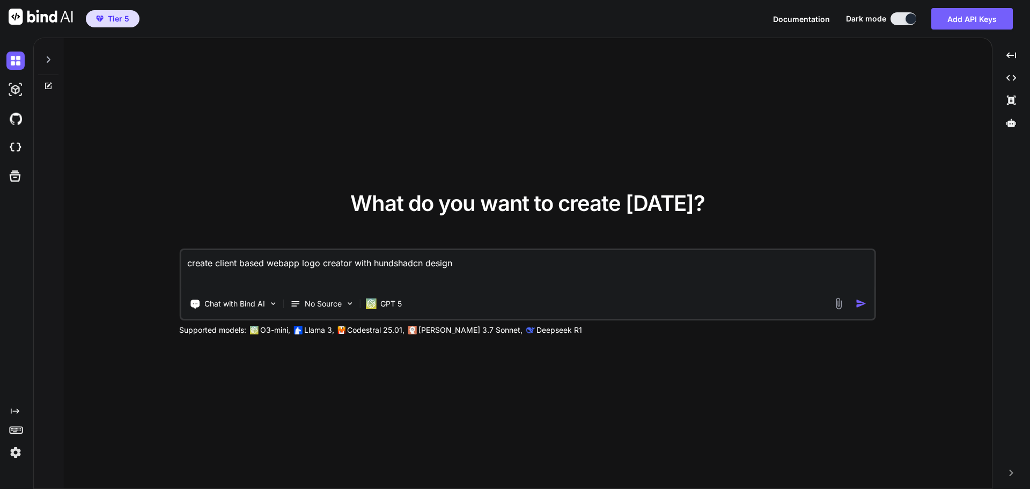
type textarea "x"
type textarea "create client based webapp logo creator with hundreshadcn design"
type textarea "x"
type textarea "create client based webapp logo creator with hundredshadcn design"
type textarea "x"
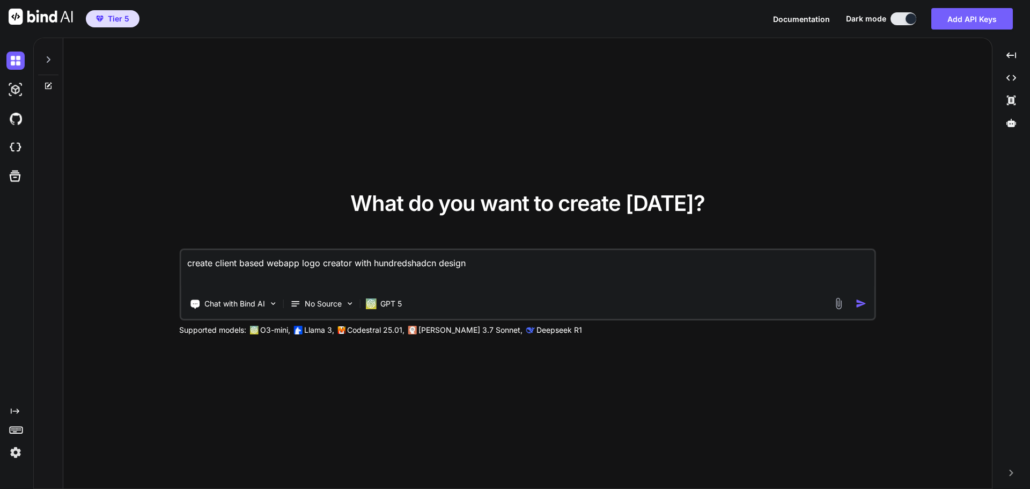
type textarea "create client based webapp logo creator with hundredsshadcn design"
type textarea "x"
type textarea "create client based webapp logo creator with hundreds shadcn design"
type textarea "x"
type textarea "create client based webapp logo creator with hundreds oshadcn design"
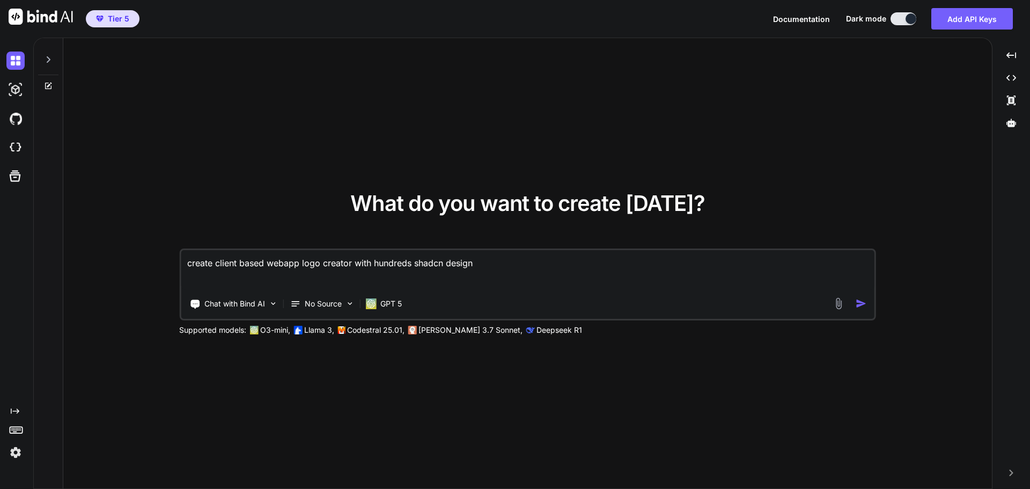
type textarea "x"
type textarea "create client based webapp logo creator with hundreds ofshadcn design"
type textarea "x"
type textarea "create client based webapp logo creator with hundreds of shadcn design"
type textarea "x"
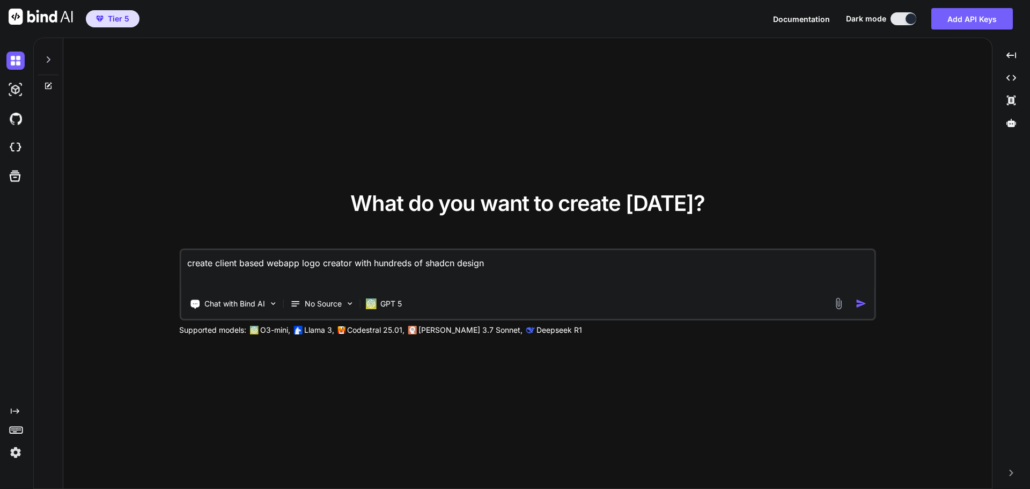
type textarea "create client based webapp logo creator with hundreds of oshadcn design"
type textarea "x"
type textarea "create client based webapp logo creator with hundreds of opshadcn design"
type textarea "x"
type textarea "create client based webapp logo creator with hundreds of opeshadcn design"
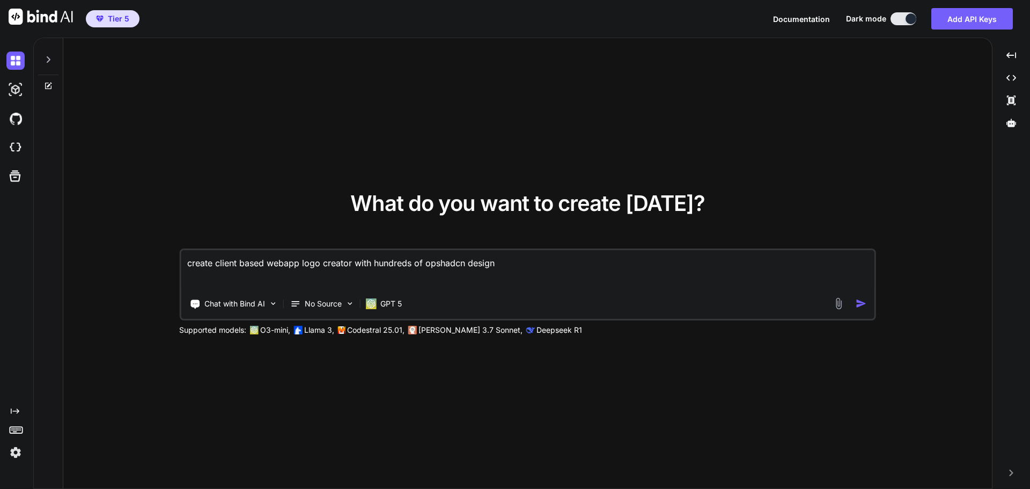
type textarea "x"
type textarea "create client based webapp logo creator with hundreds of openshadcn design"
type textarea "x"
type textarea "create client based webapp logo creator with hundreds of open shadcn design"
type textarea "x"
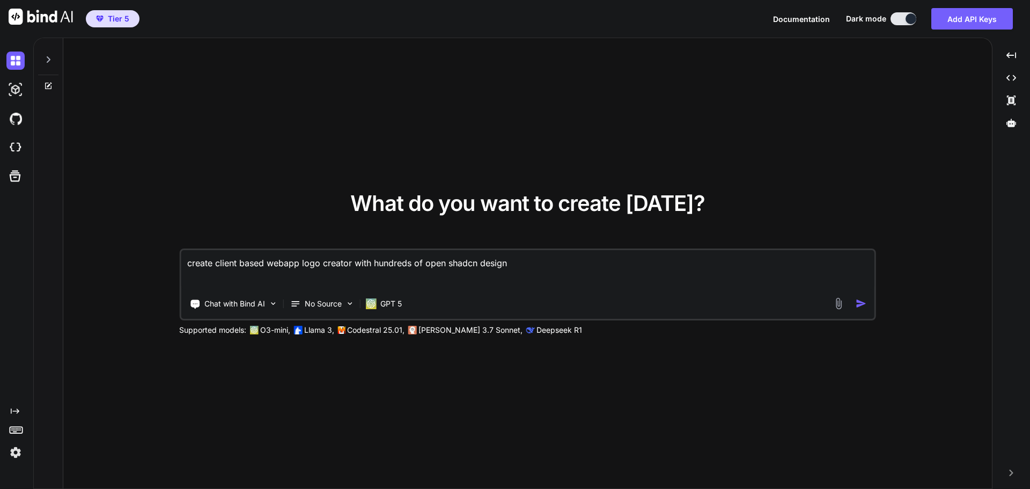
type textarea "create client based webapp logo creator with hundreds of open sshadcn design"
type textarea "x"
type textarea "create client based webapp logo creator with hundreds of open soshadcn design"
type textarea "x"
type textarea "create client based webapp logo creator with hundreds of open soushadcn design"
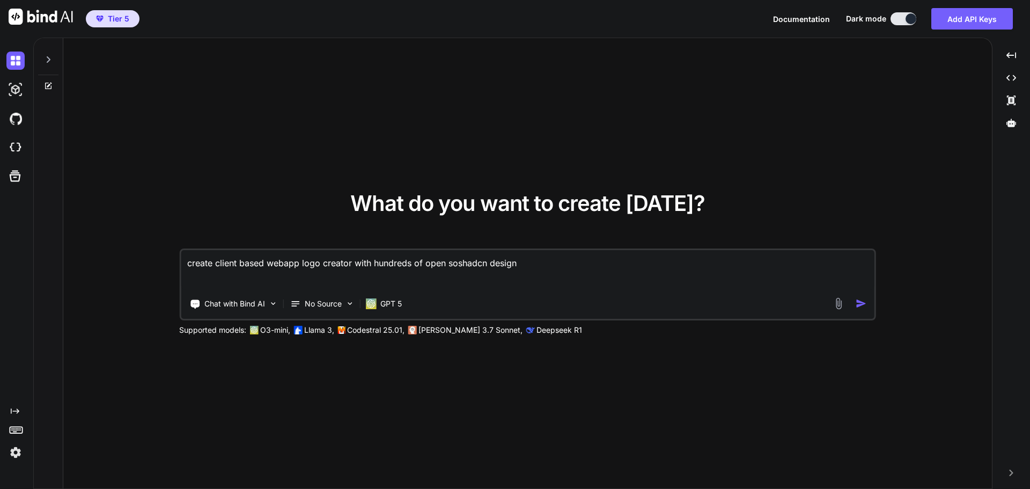
type textarea "x"
type textarea "create client based webapp logo creator with hundreds of open sourshadcn design"
type textarea "x"
type textarea "create client based webapp logo creator with hundreds of open sourcshadcn design"
type textarea "x"
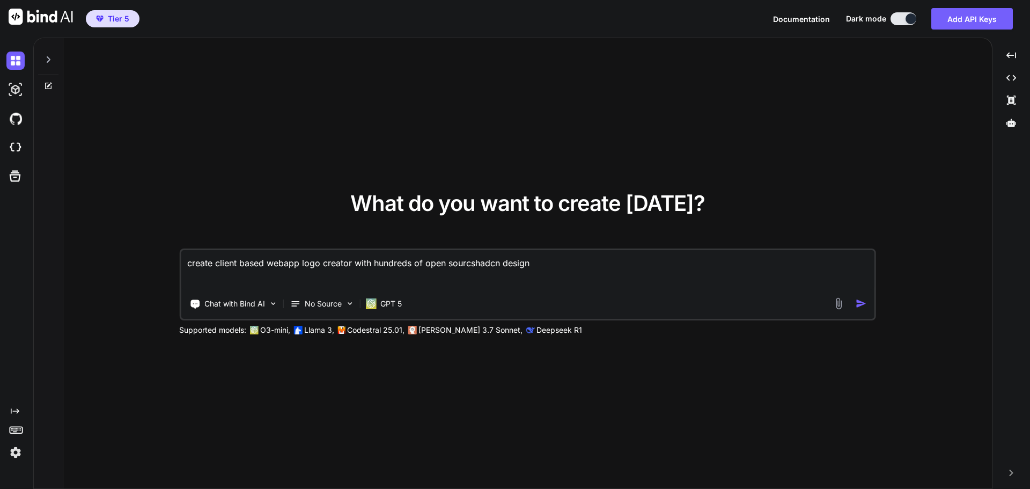
type textarea "create client based webapp logo creator with hundreds of open sourceshadcn desi…"
type textarea "x"
type textarea "create client based webapp logo creator with hundreds of open source shadcn des…"
type textarea "x"
type textarea "create client based webapp logo creator with hundreds of open source fshadcn de…"
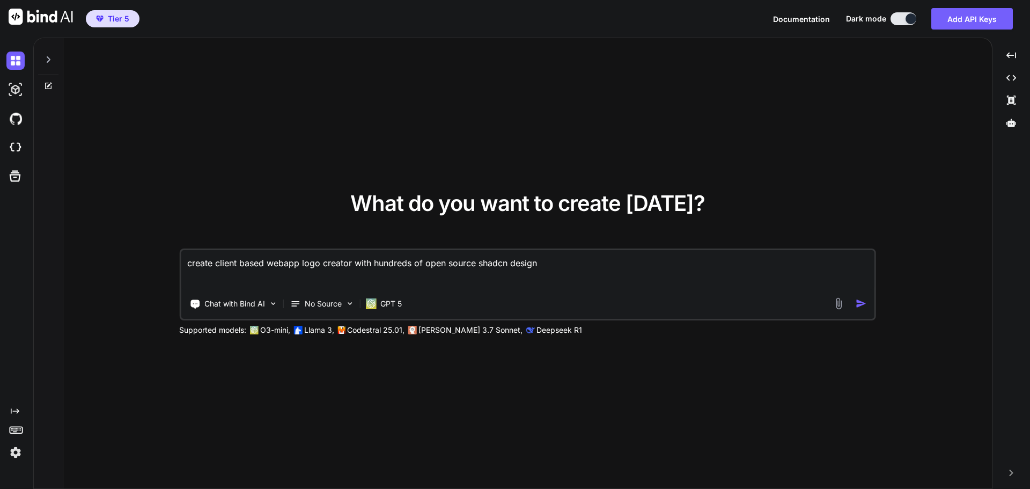
type textarea "x"
type textarea "create client based webapp logo creator with hundreds of open source foshadcn d…"
type textarea "x"
type textarea "create client based webapp logo creator with hundreds of open source fonshadcn …"
type textarea "x"
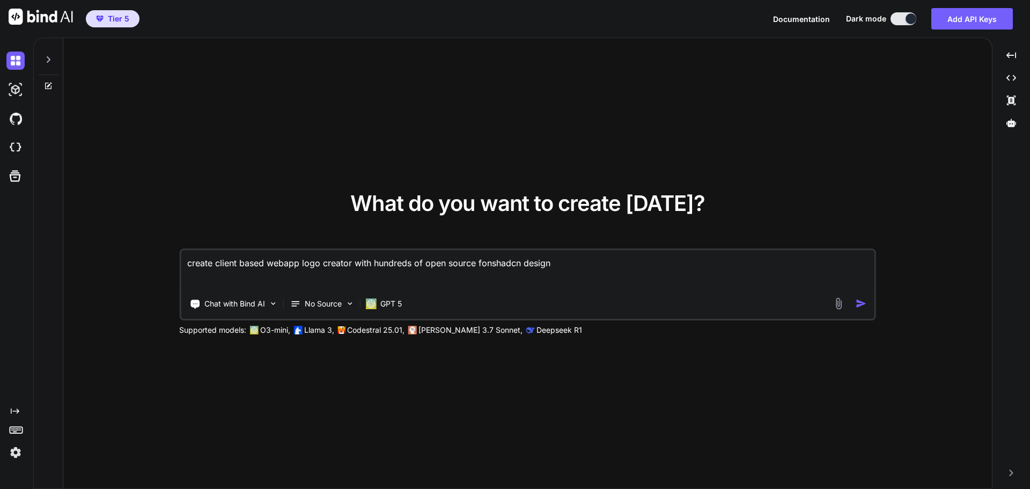
type textarea "create client based webapp logo creator with hundreds of open source fontshadcn…"
type textarea "x"
type textarea "create client based webapp logo creator with hundreds of open source fontsshadc…"
type textarea "x"
type textarea "create client based webapp logo creator with hundreds of open source fonts shad…"
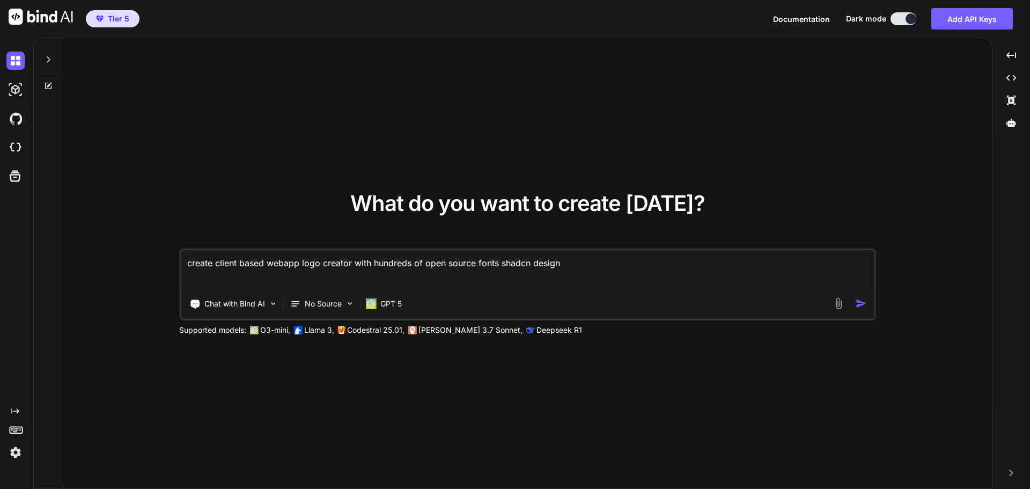
type textarea "x"
type textarea "create client based webapp logo creator with hundreds of open source fonts asha…"
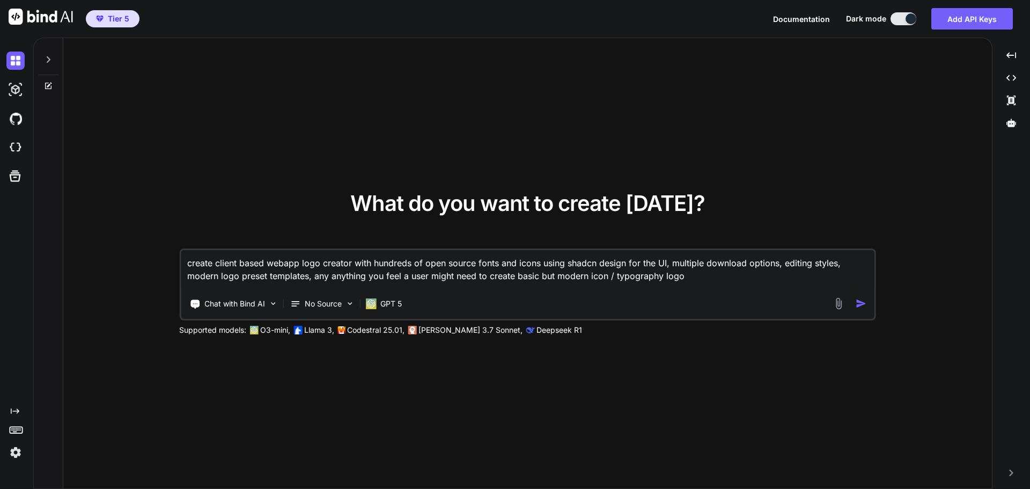
click at [855, 303] on img "button" at bounding box center [860, 303] width 11 height 11
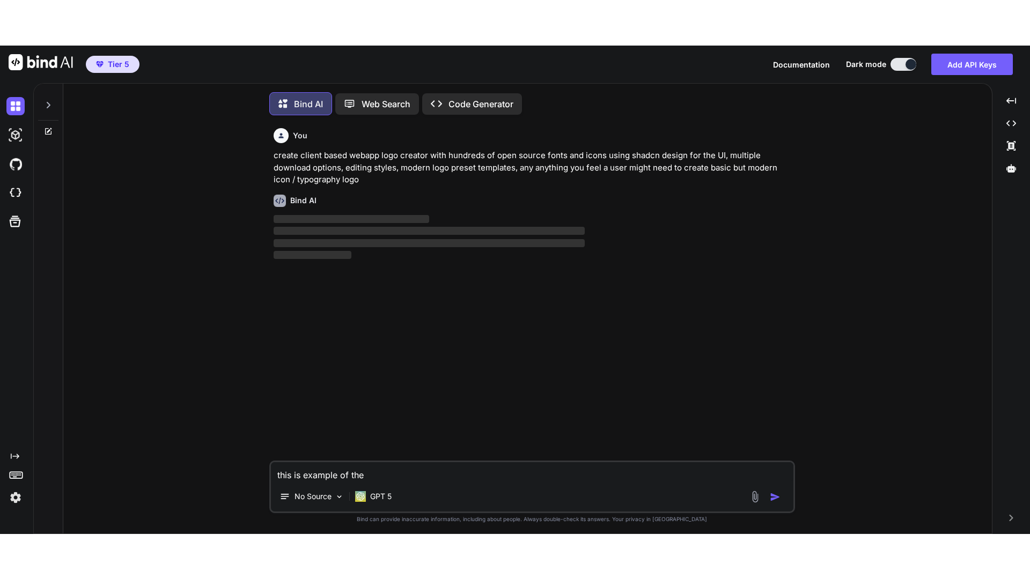
scroll to position [5, 0]
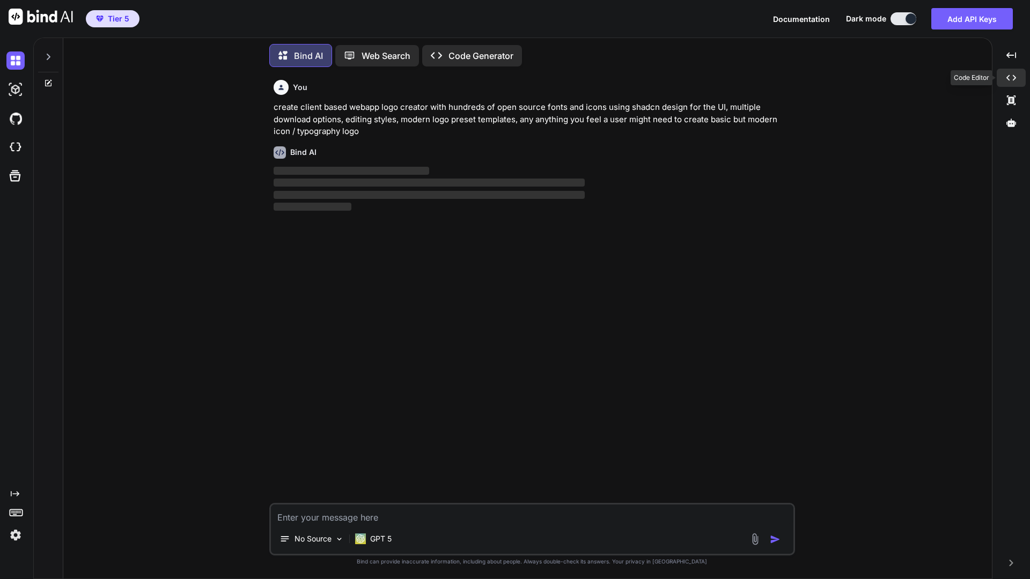
click at [1012, 81] on icon "Created with Pixso." at bounding box center [1011, 78] width 10 height 10
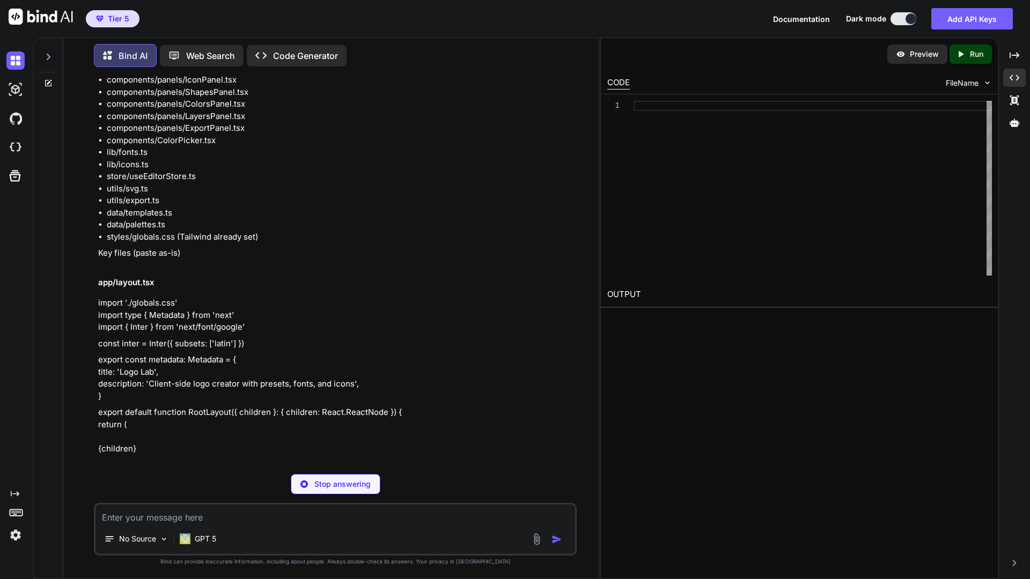
scroll to position [213, 0]
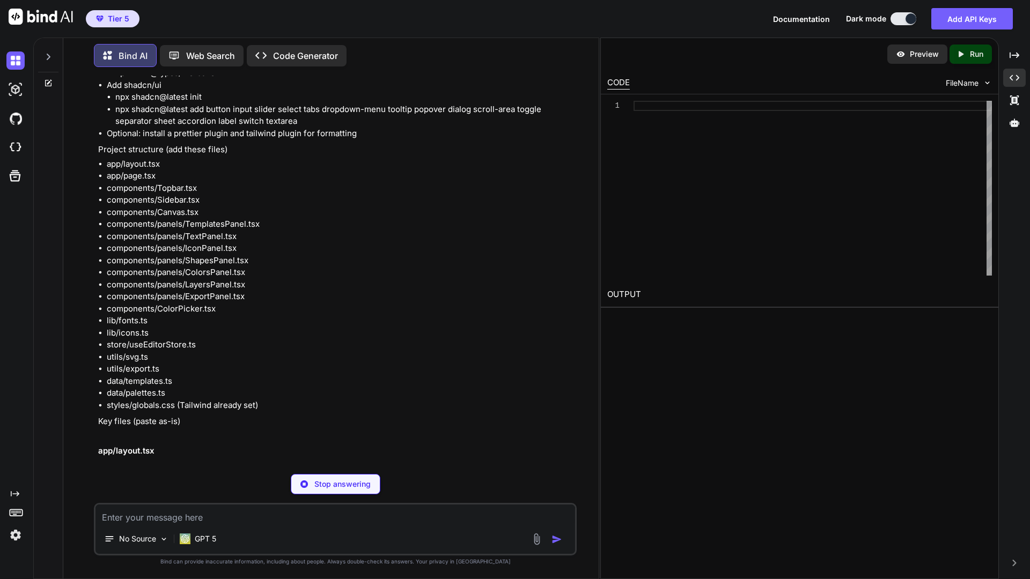
click at [355, 484] on p "Stop answering" at bounding box center [342, 484] width 56 height 11
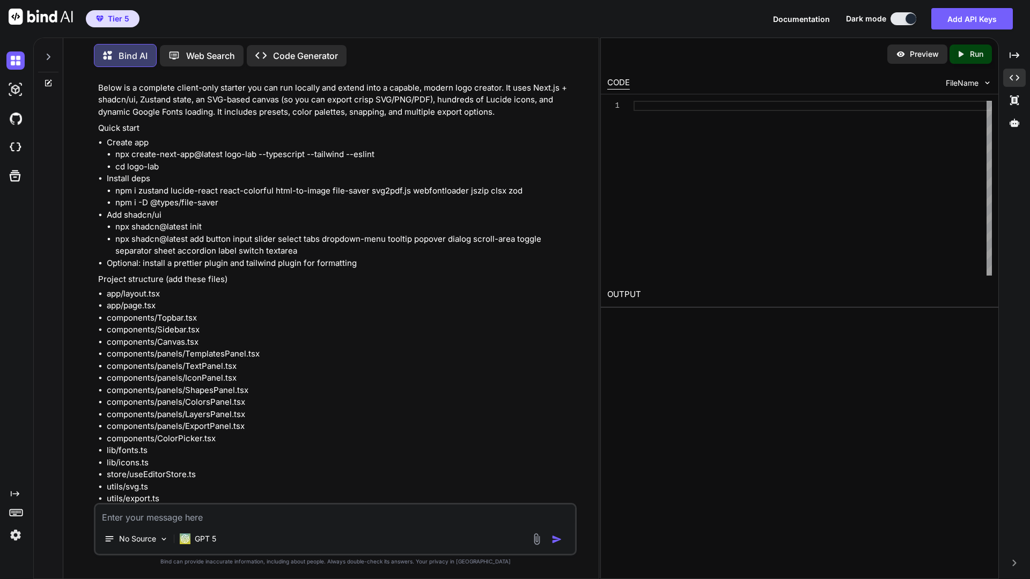
scroll to position [0, 0]
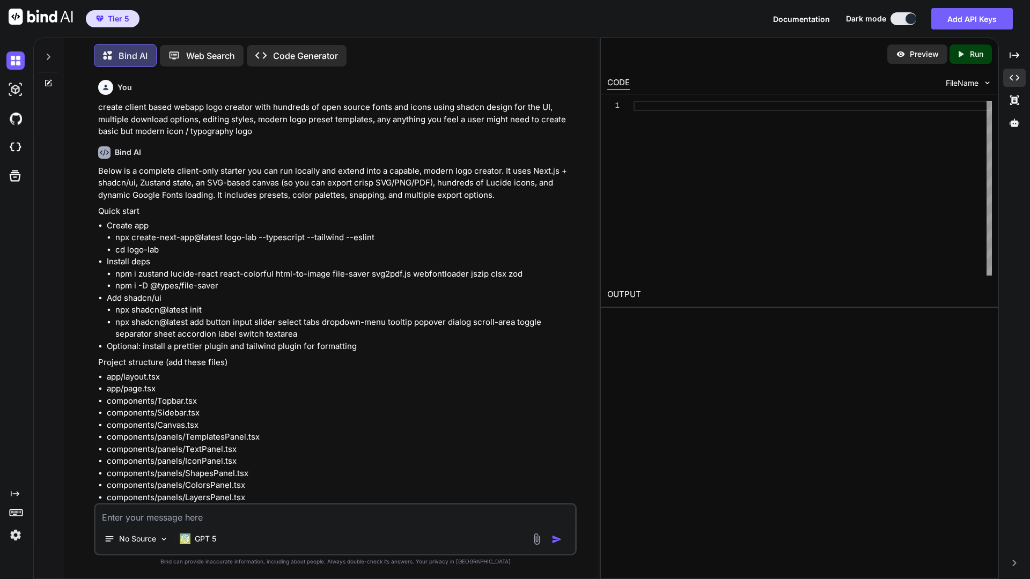
click at [257, 118] on p "create client based webapp logo creator with hundreds of open source fonts and …" at bounding box center [336, 119] width 476 height 36
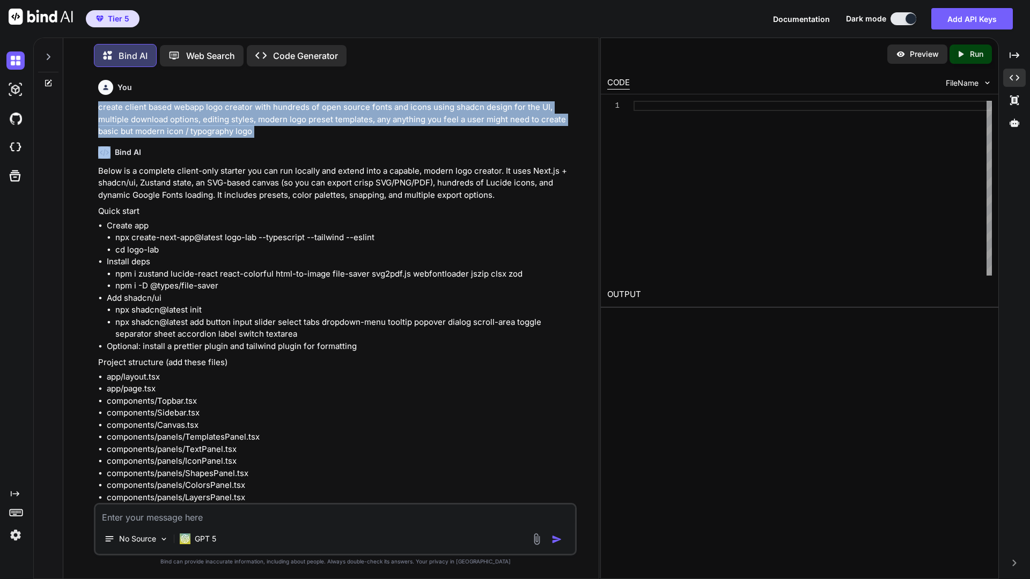
click at [257, 118] on p "create client based webapp logo creator with hundreds of open source fonts and …" at bounding box center [336, 119] width 476 height 36
copy p "create client based webapp logo creator with hundreds of open source fonts and …"
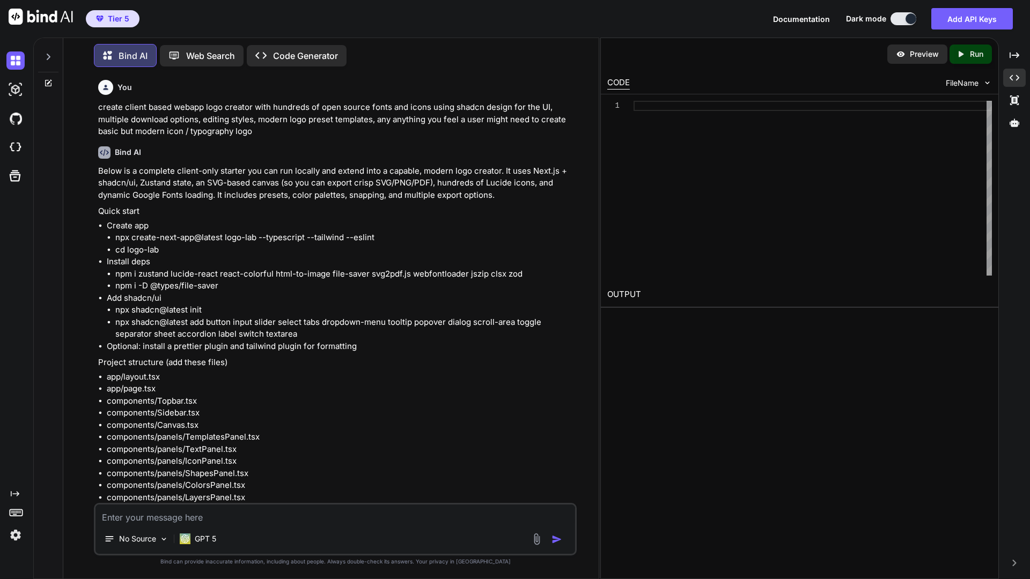
click at [49, 53] on icon at bounding box center [48, 57] width 9 height 9
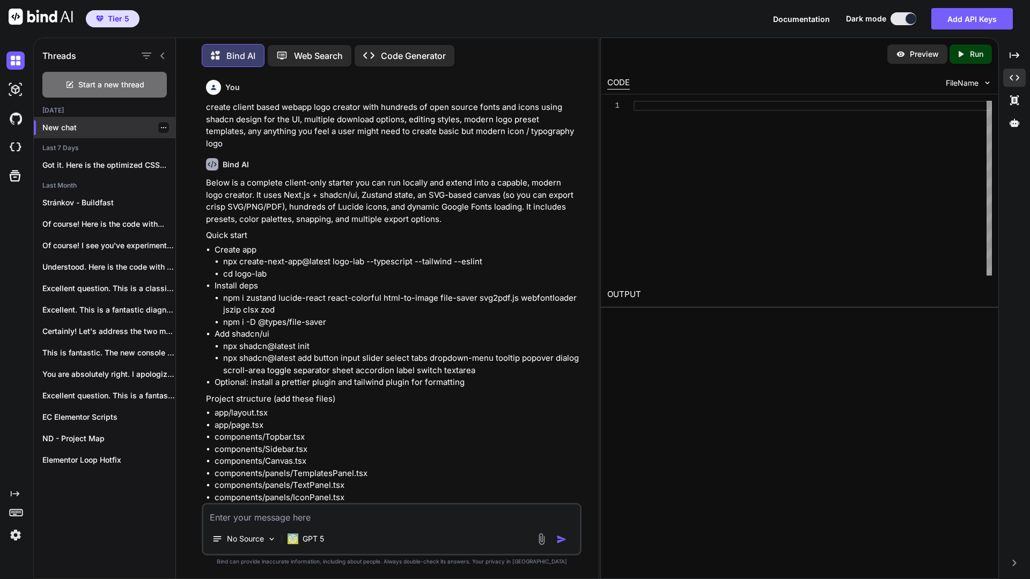
click at [161, 127] on icon "button" at bounding box center [163, 127] width 5 height 1
click at [183, 165] on span "Delete" at bounding box center [187, 167] width 23 height 11
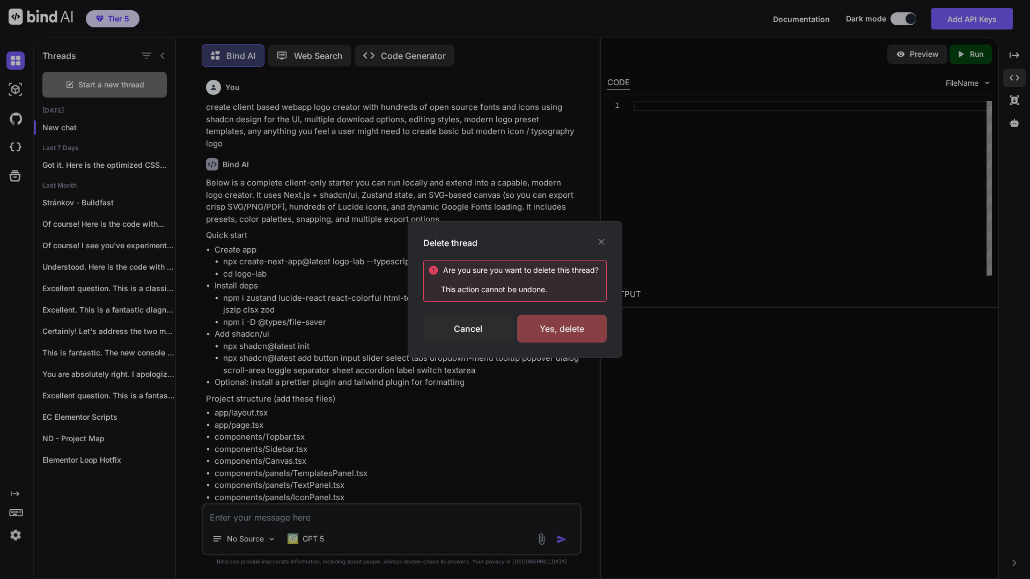
drag, startPoint x: 559, startPoint y: 322, endPoint x: 549, endPoint y: 317, distance: 11.3
click at [559, 323] on div "Yes, delete" at bounding box center [562, 329] width 90 height 28
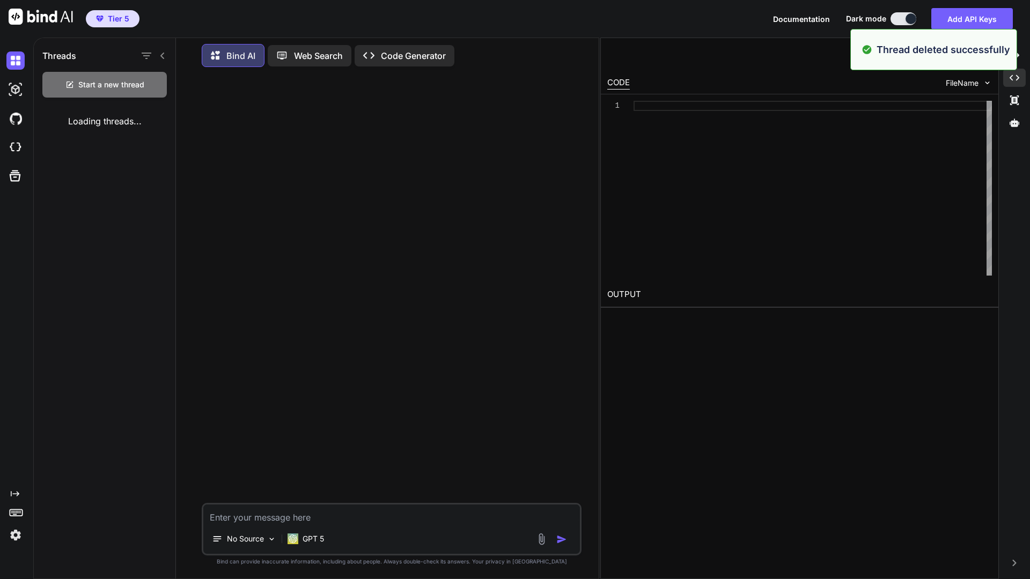
click at [157, 51] on div at bounding box center [153, 55] width 28 height 15
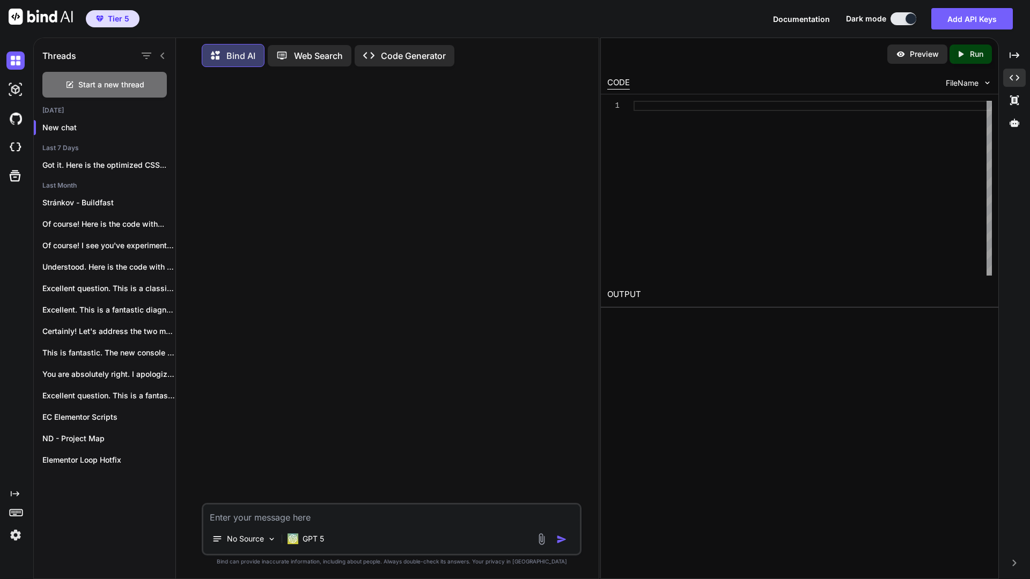
click at [164, 56] on icon at bounding box center [162, 56] width 4 height 6
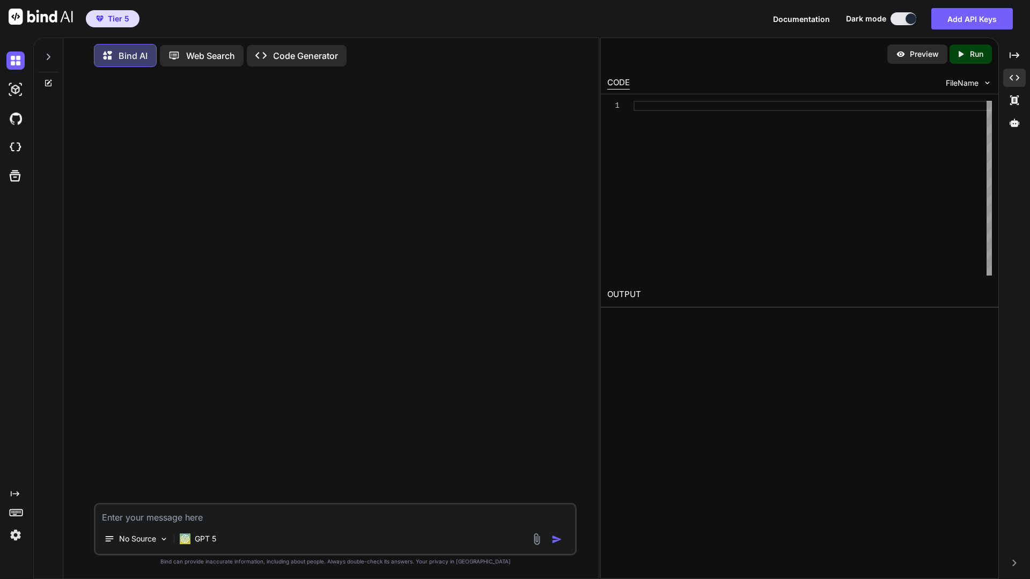
click at [300, 50] on p "Code Generator" at bounding box center [305, 55] width 65 height 13
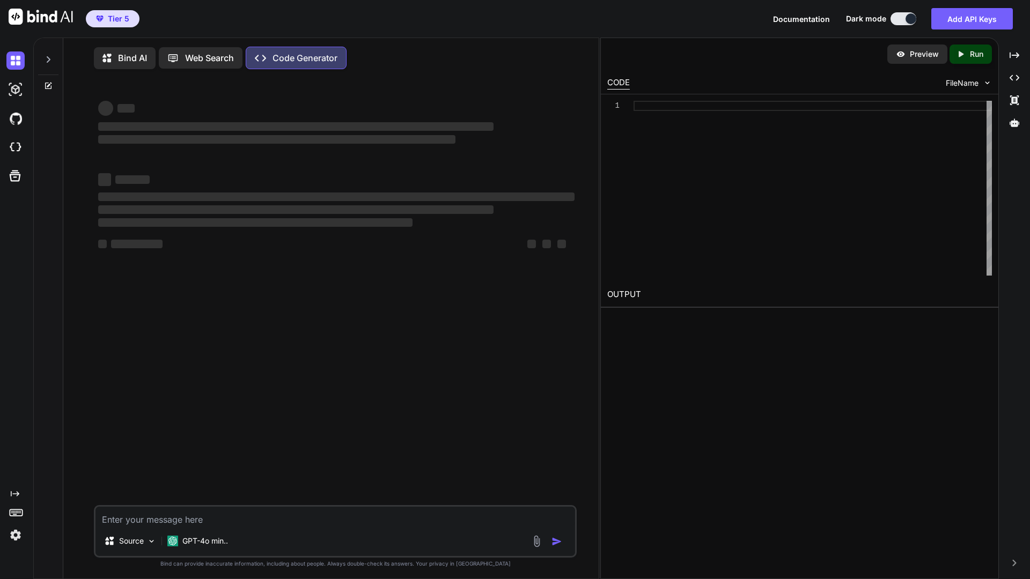
click at [202, 488] on textarea at bounding box center [334, 516] width 479 height 19
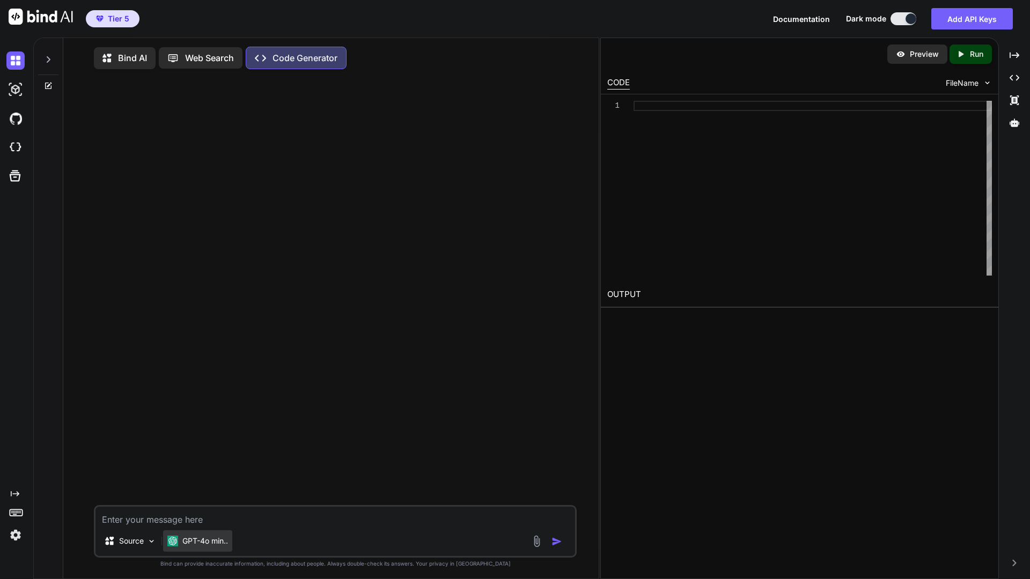
click at [201, 488] on p "GPT-4o min.." at bounding box center [205, 541] width 46 height 11
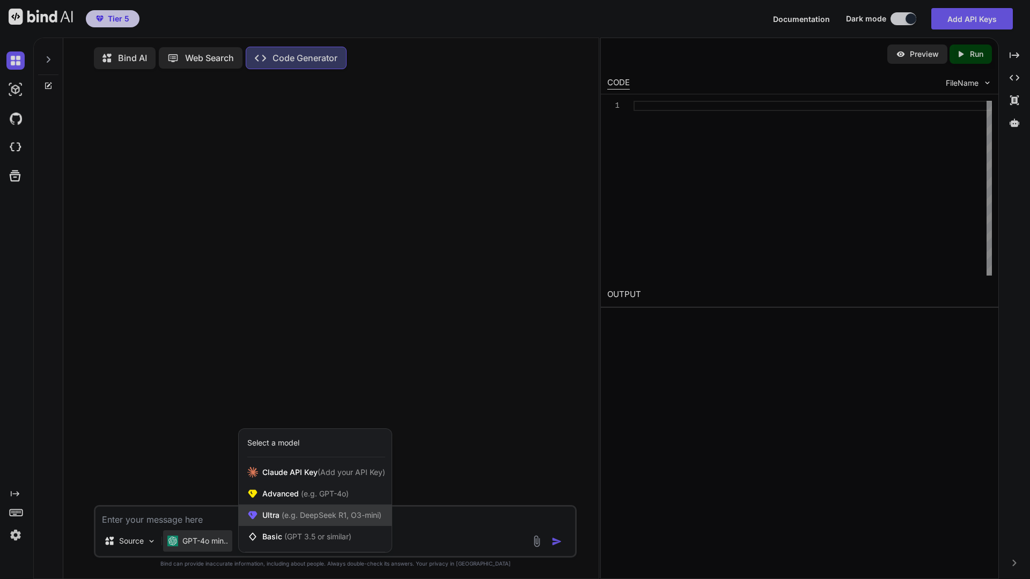
click at [283, 488] on span "(e.g. DeepSeek R1, O3-mini)" at bounding box center [330, 515] width 102 height 9
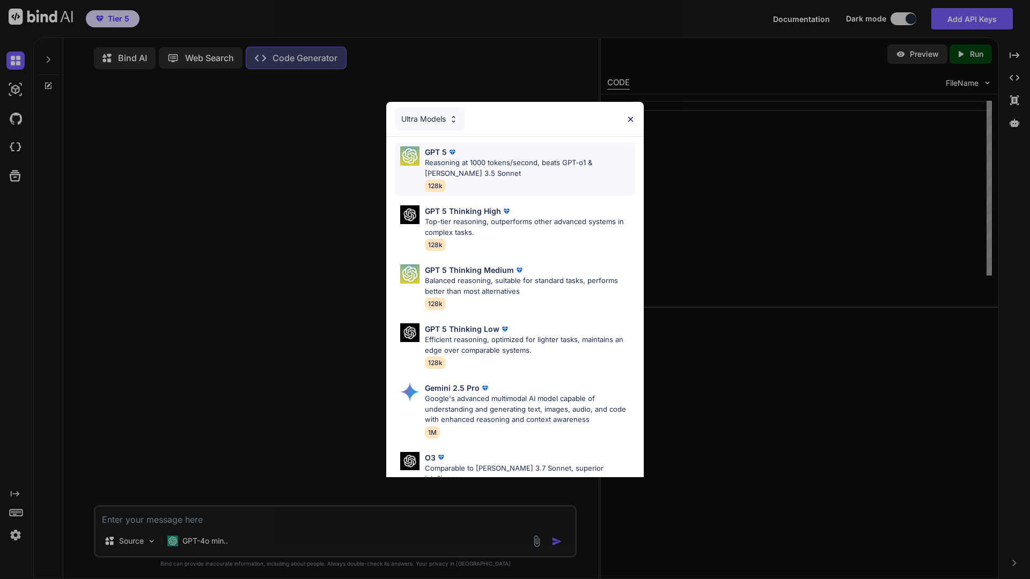
click at [485, 169] on p "Reasoning at 1000 tokens/second, beats GPT-o1 & [PERSON_NAME] 3.5 Sonnet" at bounding box center [530, 168] width 210 height 21
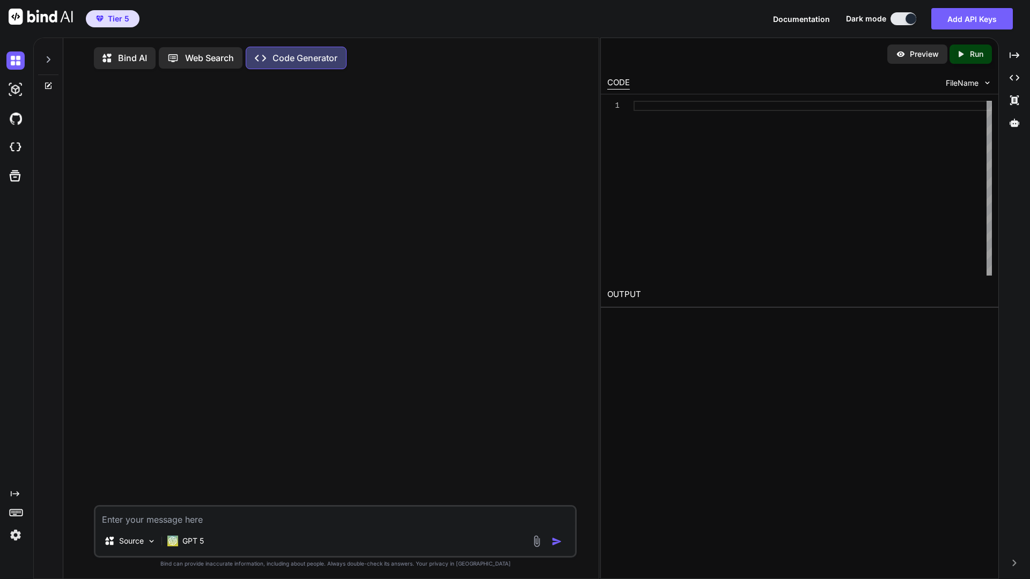
click at [168, 488] on textarea at bounding box center [334, 516] width 479 height 19
paste textarea "create client based webapp logo creator with hundreds of open source fonts and …"
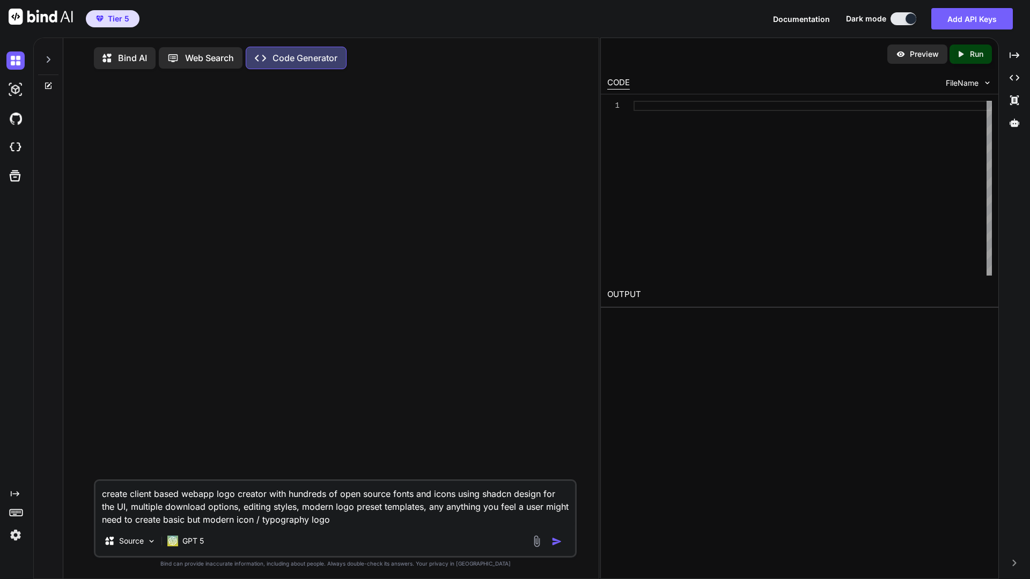
click at [265, 488] on textarea "create client based webapp logo creator with hundreds of open source fonts and …" at bounding box center [334, 503] width 479 height 45
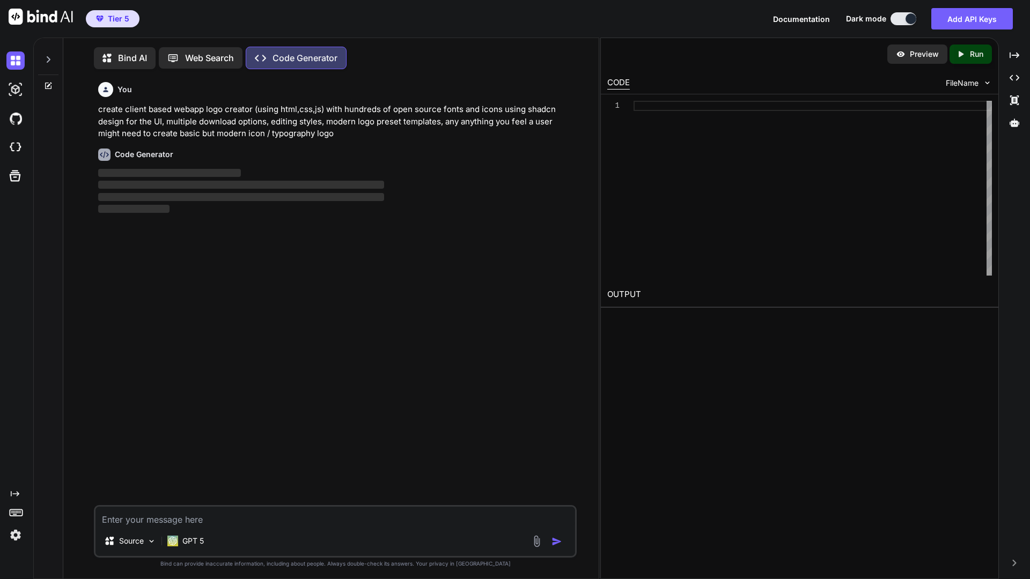
scroll to position [5, 0]
click at [18, 488] on icon at bounding box center [15, 493] width 9 height 5
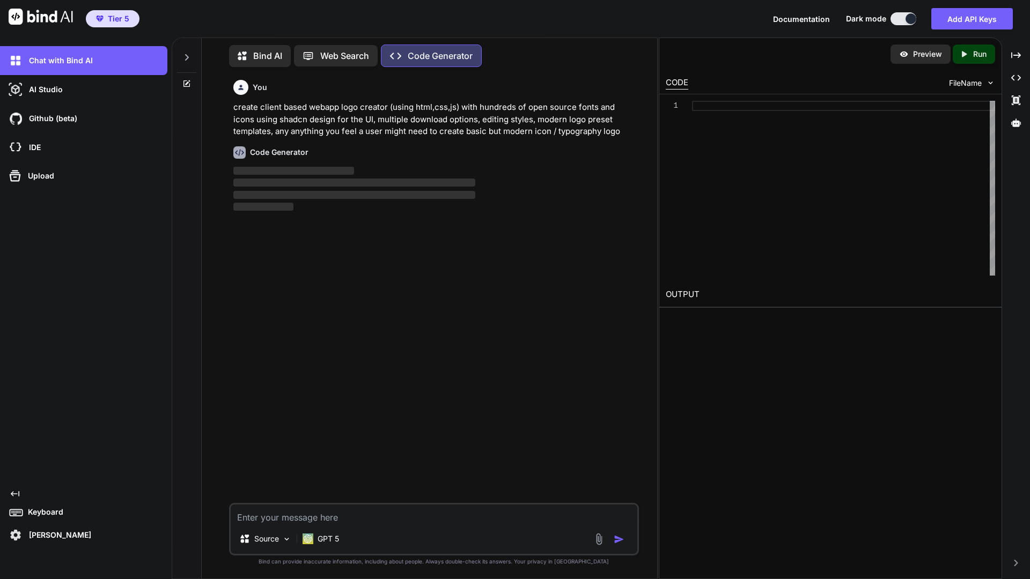
click at [19, 488] on icon at bounding box center [15, 493] width 9 height 5
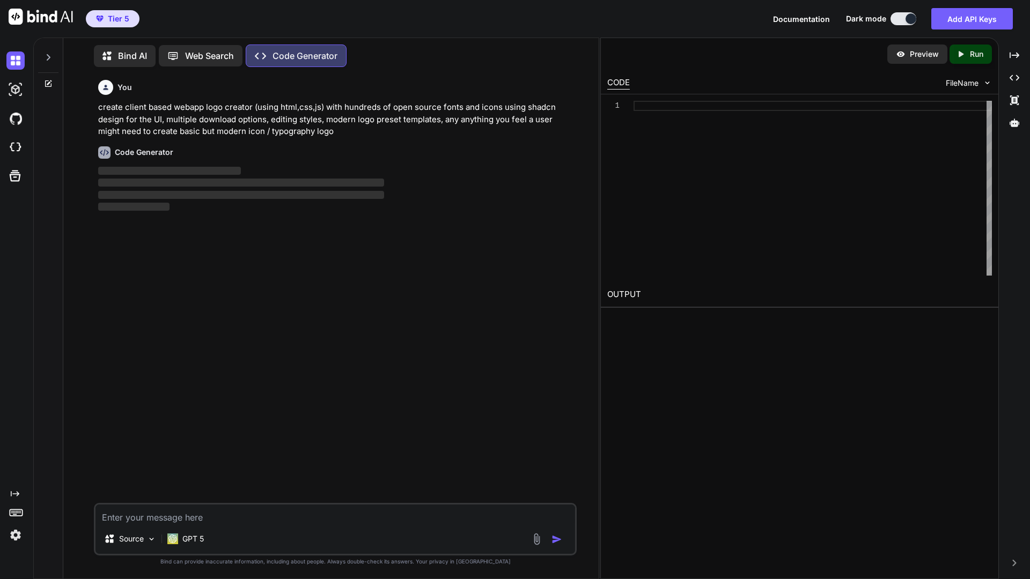
click at [903, 19] on button at bounding box center [903, 18] width 26 height 13
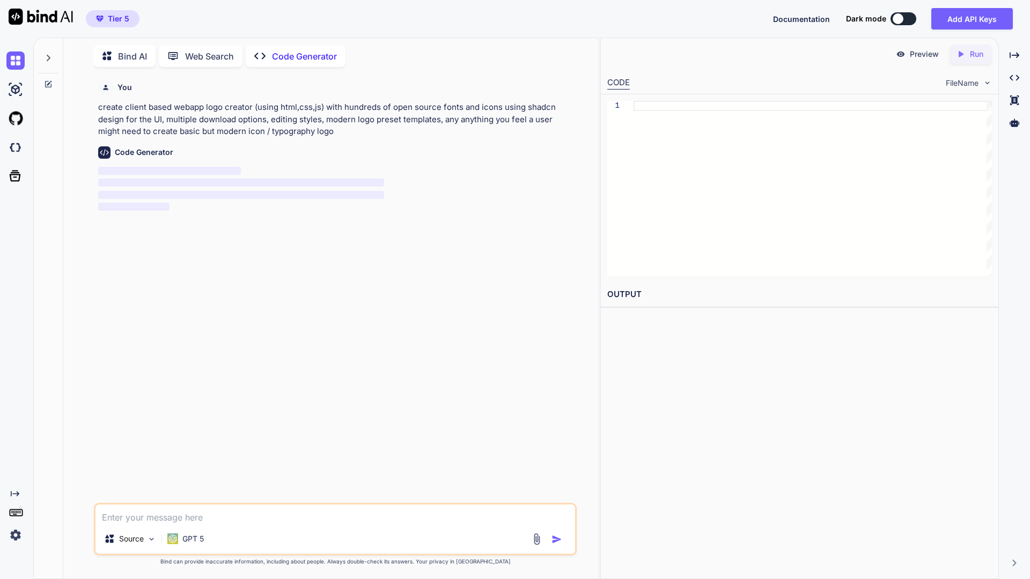
click at [903, 19] on div at bounding box center [897, 18] width 11 height 11
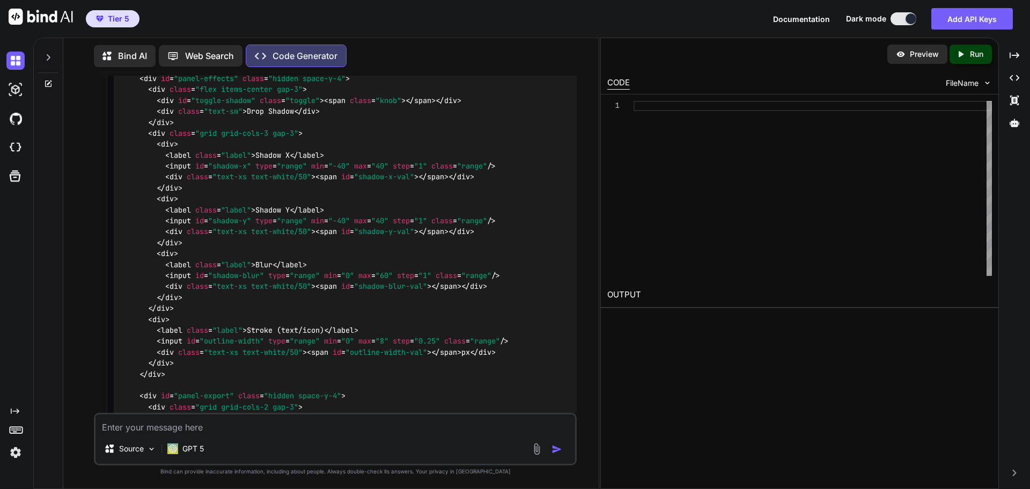
scroll to position [3280, 0]
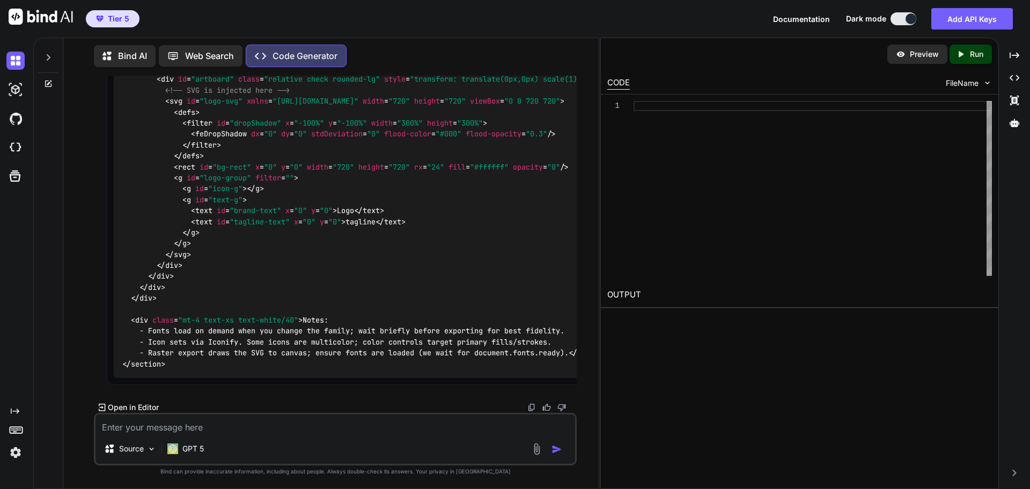
click at [130, 407] on p "Open in Editor" at bounding box center [133, 407] width 51 height 11
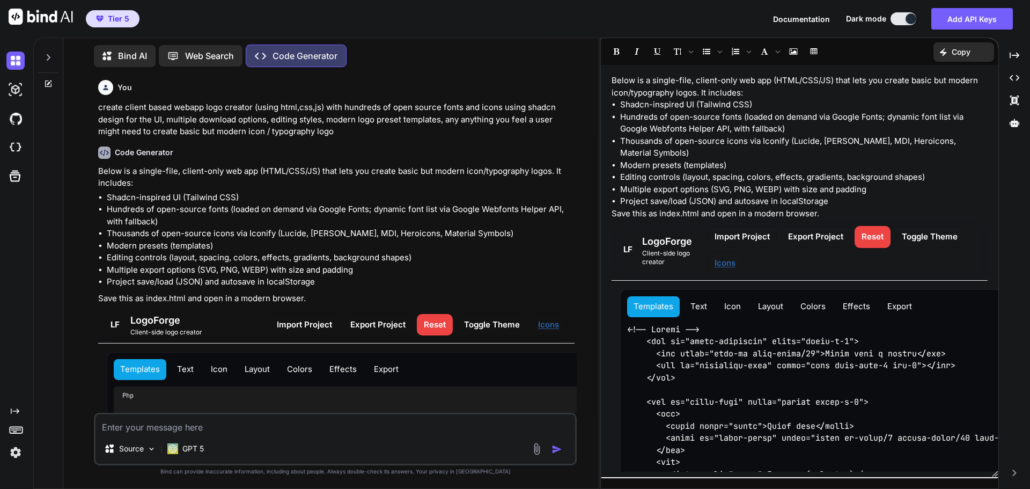
scroll to position [161, 0]
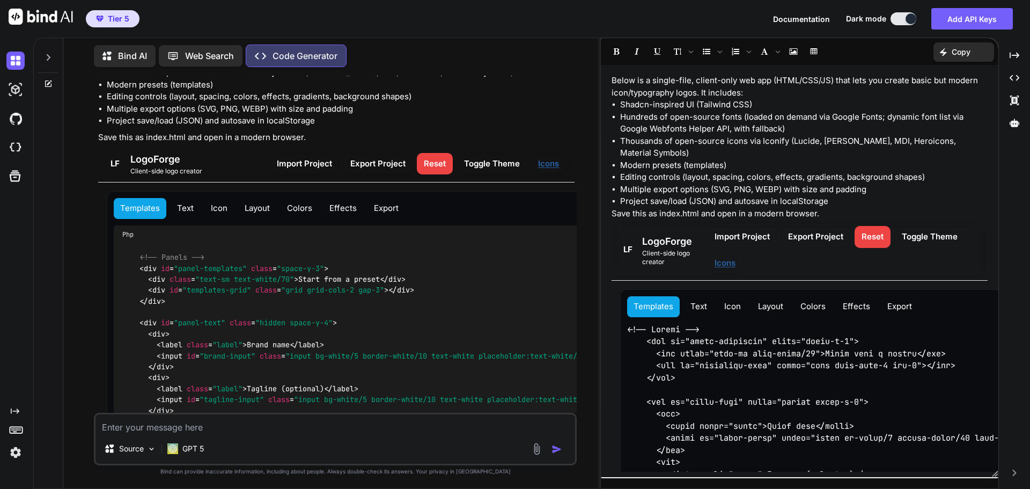
click at [184, 206] on button "Text" at bounding box center [185, 208] width 29 height 21
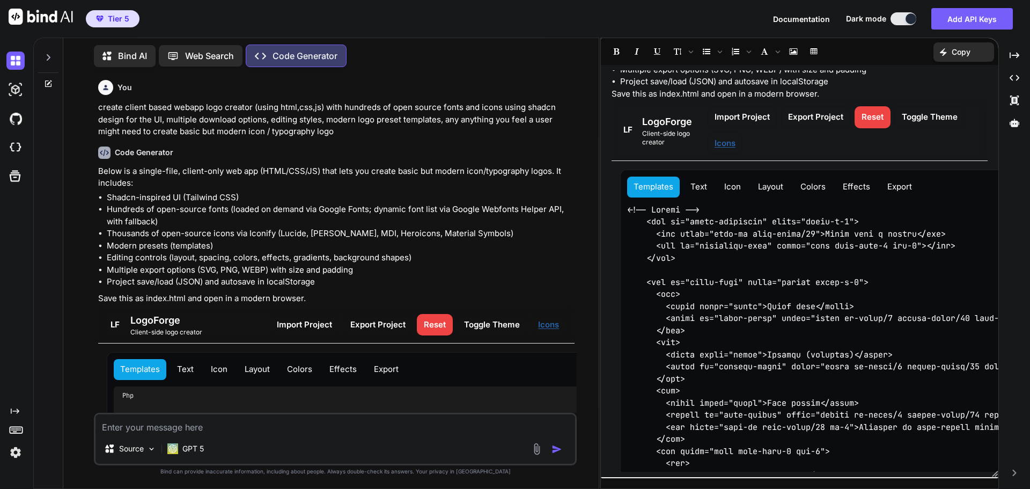
scroll to position [0, 0]
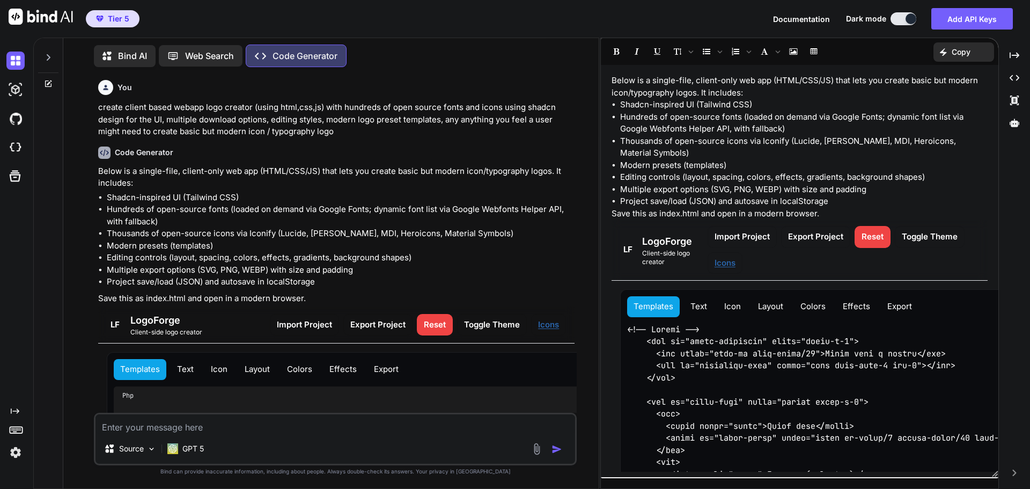
click at [958, 48] on p "Copy" at bounding box center [960, 52] width 19 height 11
click at [937, 94] on span "Copy Content" at bounding box center [936, 97] width 49 height 11
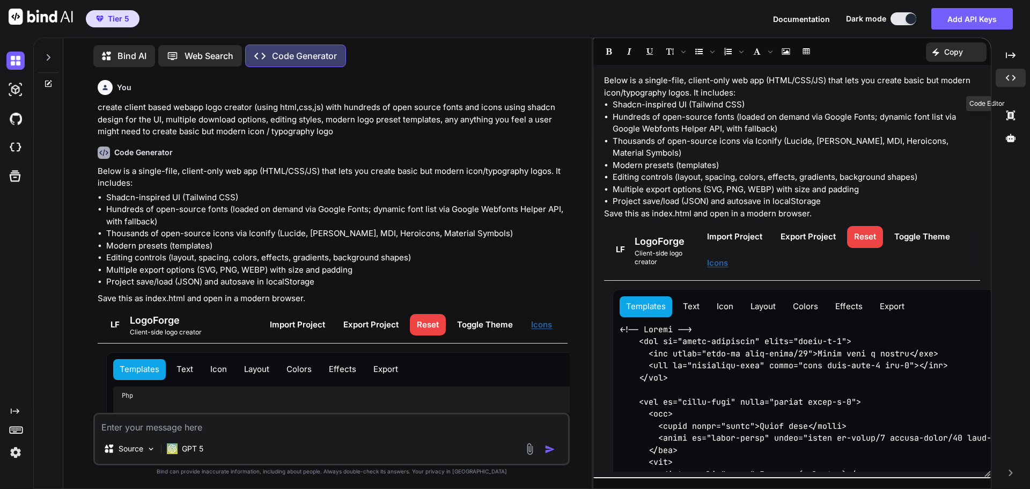
click at [1007, 79] on icon at bounding box center [1011, 78] width 10 height 6
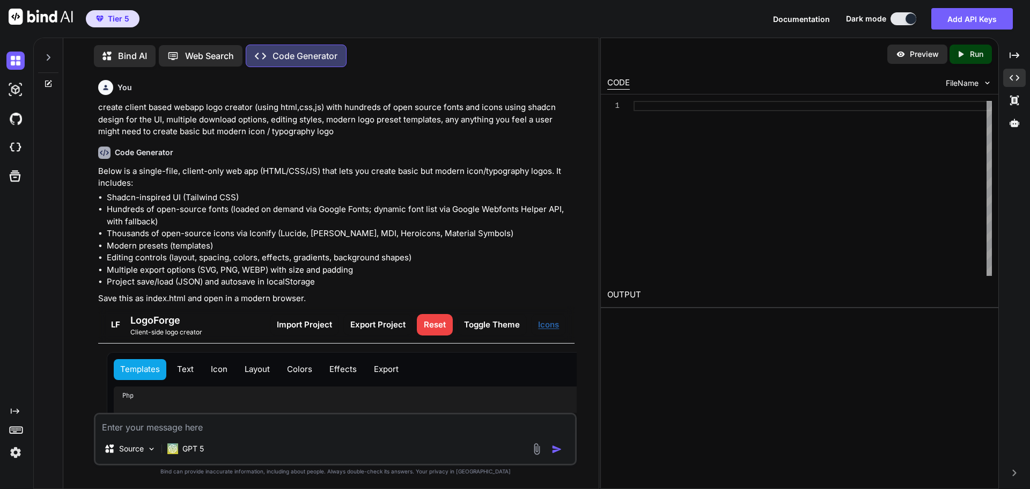
click at [771, 136] on div at bounding box center [812, 188] width 358 height 175
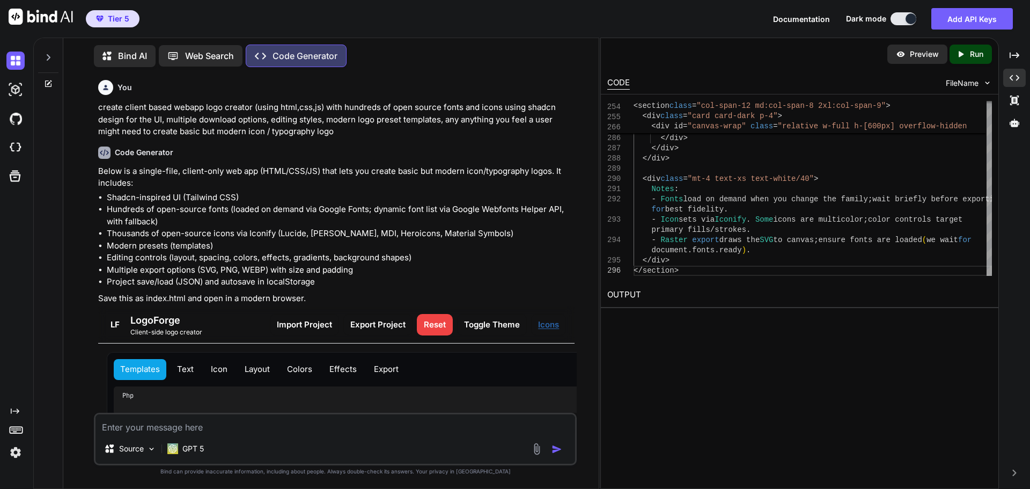
click at [968, 52] on icon "Created with Pixso." at bounding box center [963, 54] width 14 height 10
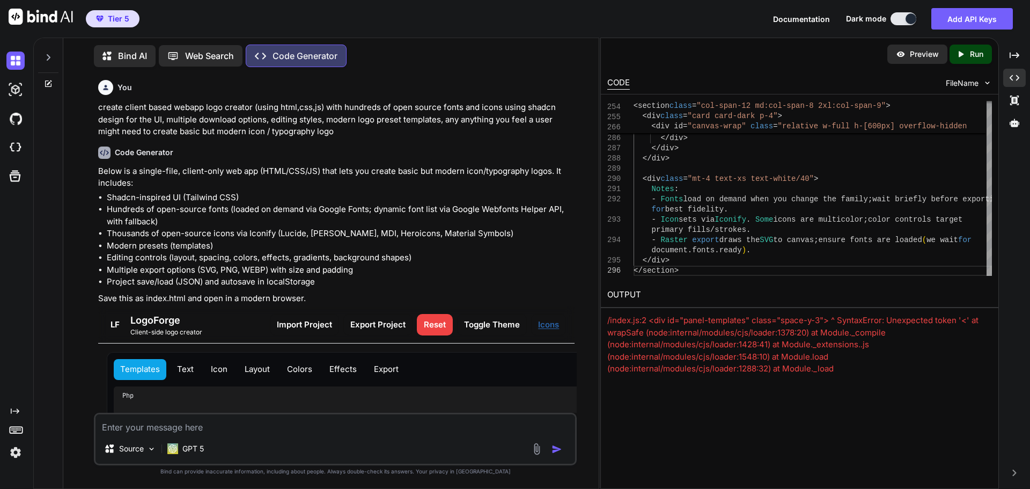
click at [174, 425] on textarea at bounding box center [334, 423] width 479 height 19
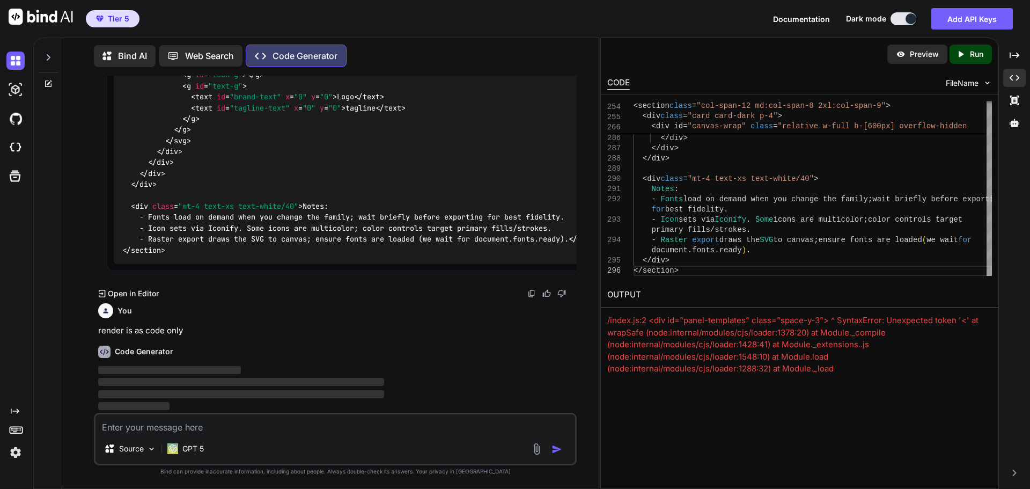
scroll to position [3394, 0]
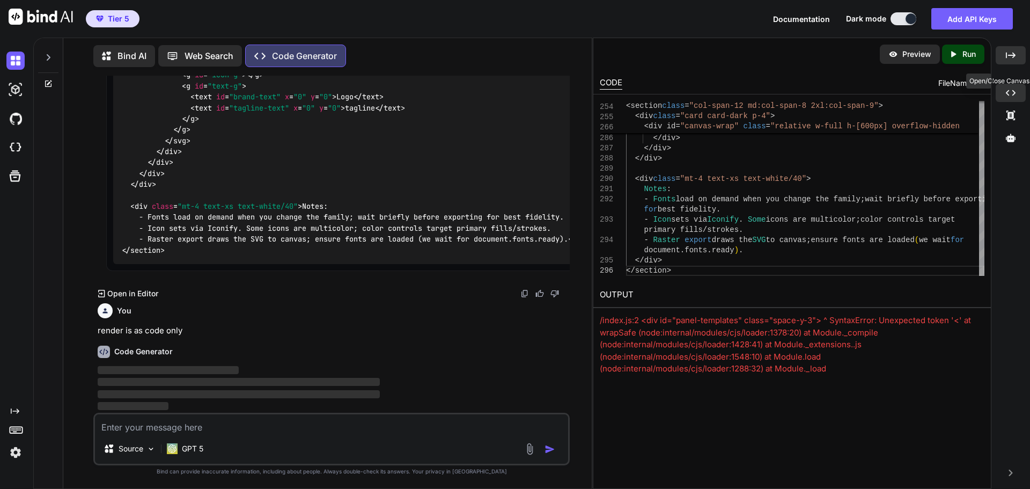
click at [1012, 57] on icon "Created with Pixso." at bounding box center [1011, 55] width 10 height 10
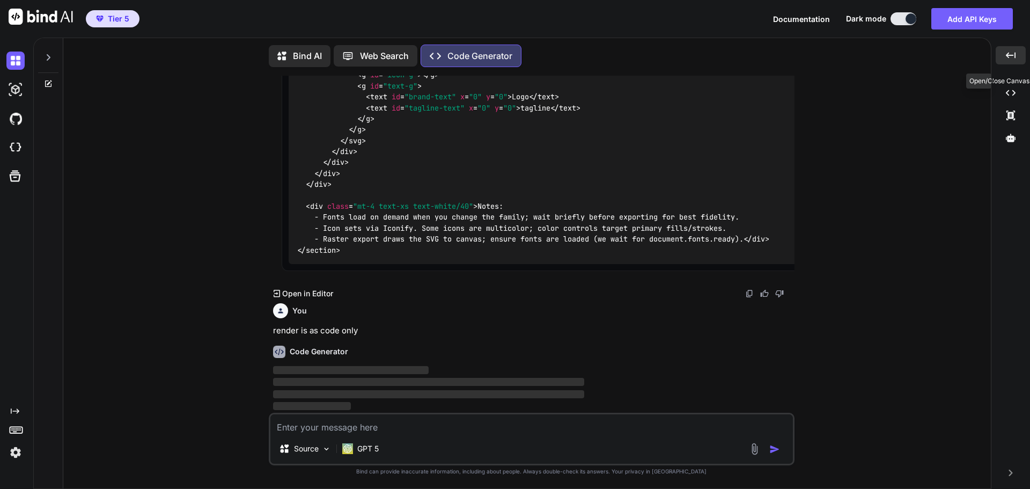
click at [1012, 57] on icon "Created with Pixso." at bounding box center [1011, 55] width 10 height 10
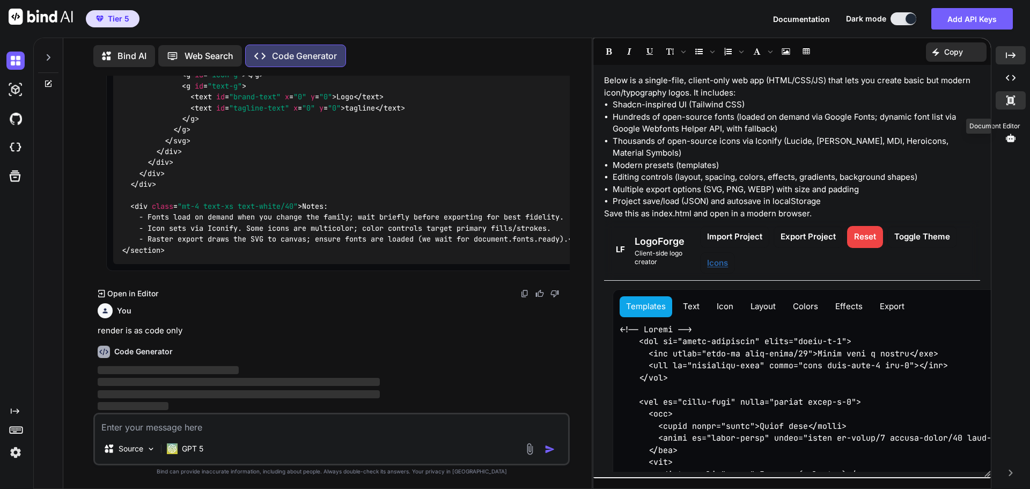
click at [1013, 99] on icon at bounding box center [1010, 100] width 9 height 10
click at [1017, 77] on div "Created with Pixso." at bounding box center [1010, 78] width 30 height 18
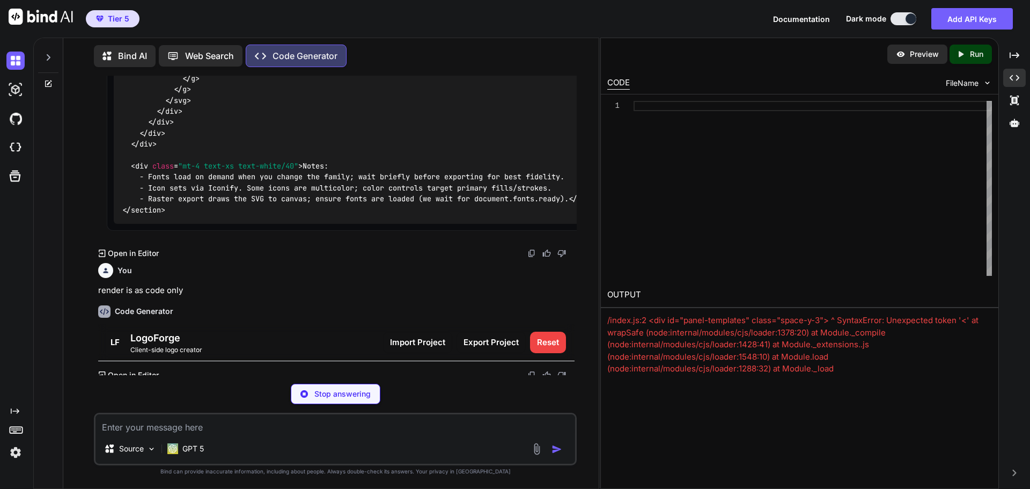
scroll to position [3440, 0]
